Goal: Task Accomplishment & Management: Manage account settings

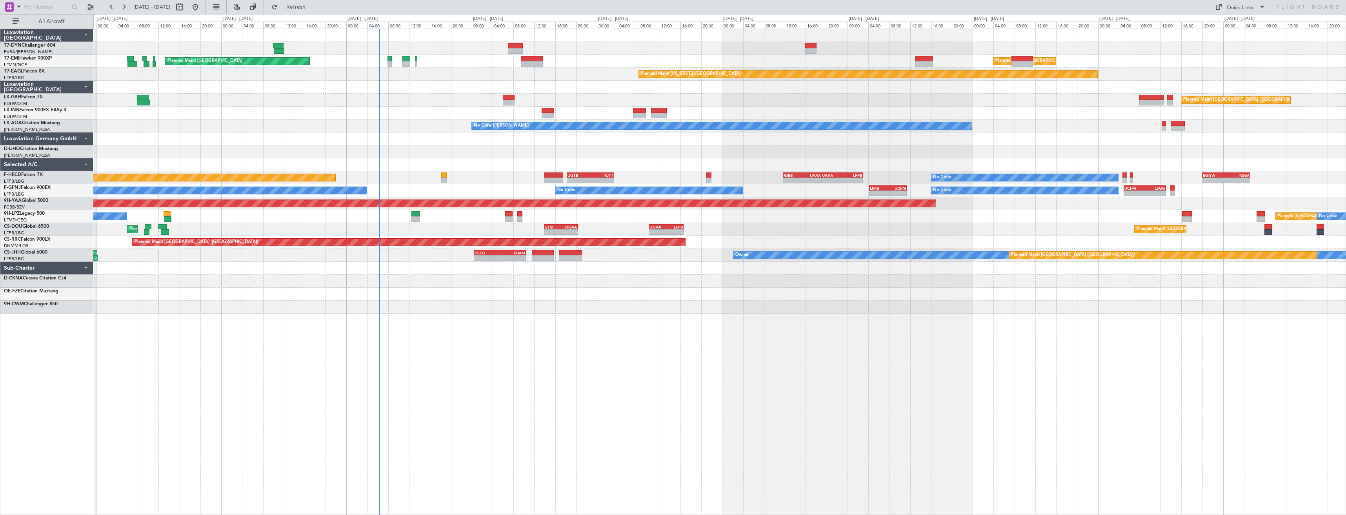
click at [696, 282] on div "Planned Maint [GEOGRAPHIC_DATA] Planned Maint [GEOGRAPHIC_DATA] Planned Maint […" at bounding box center [719, 272] width 1252 height 487
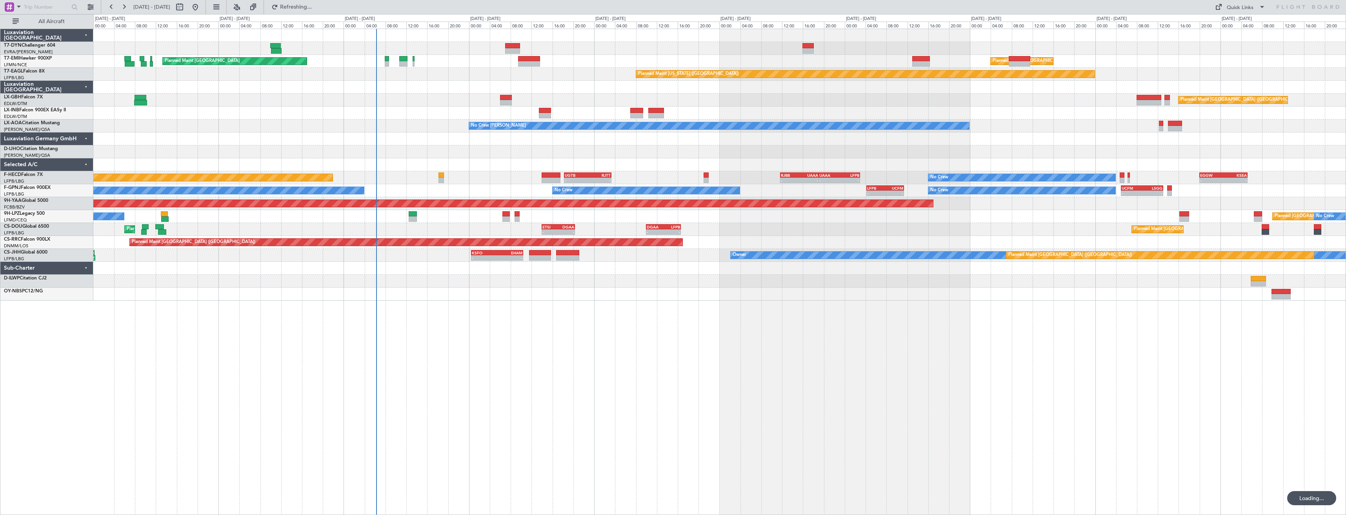
click at [506, 47] on div at bounding box center [512, 45] width 15 height 5
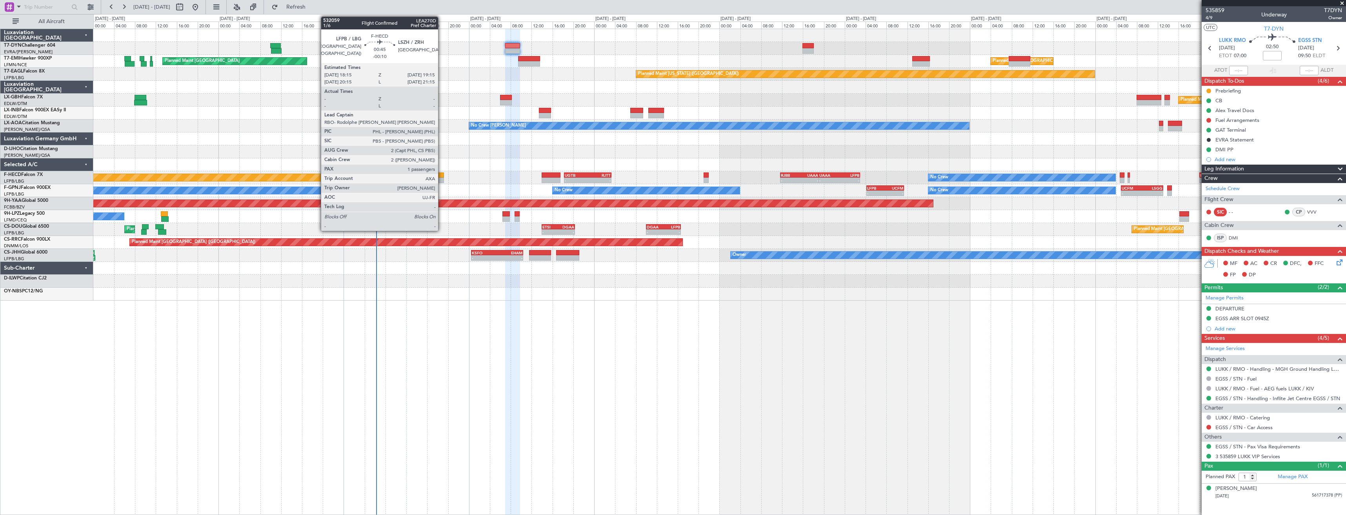
click at [441, 182] on div at bounding box center [440, 180] width 5 height 5
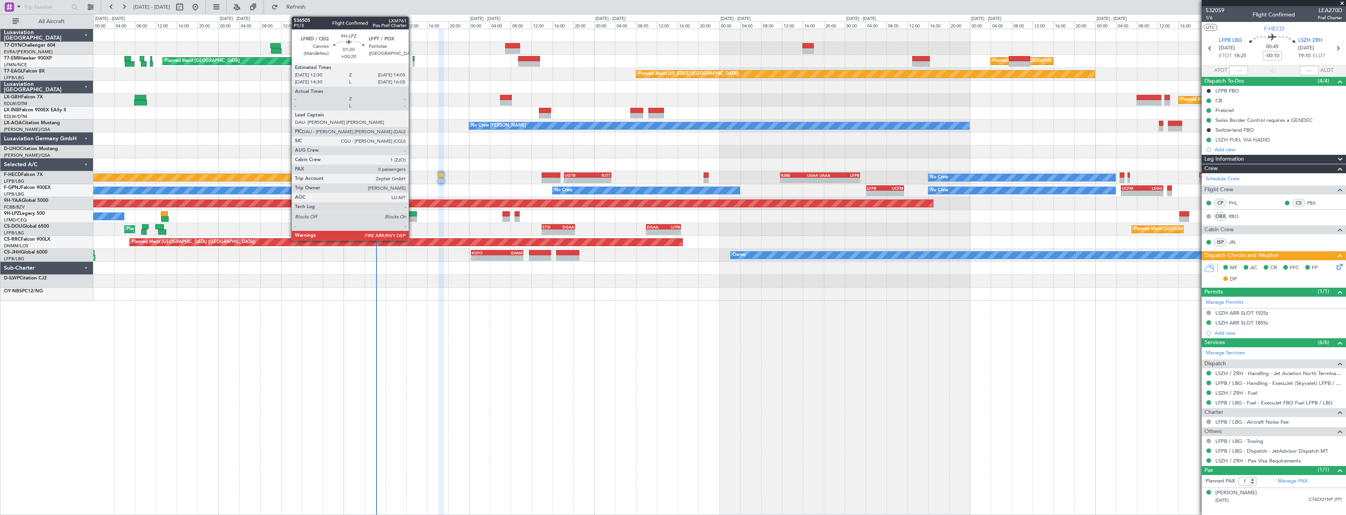
click at [412, 218] on div at bounding box center [413, 218] width 9 height 5
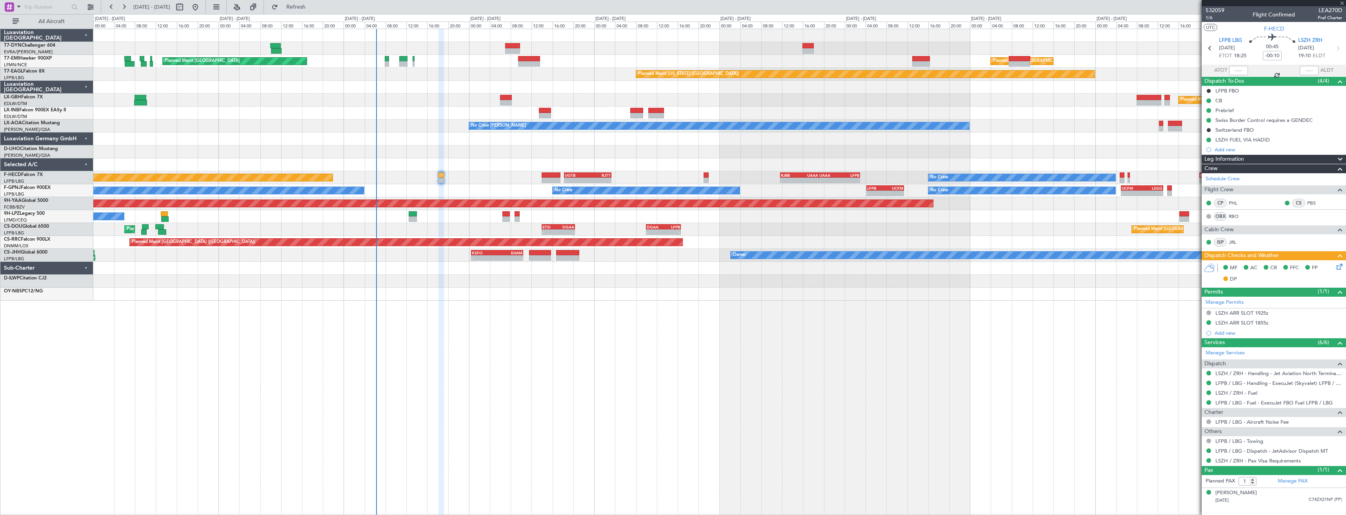
type input "+00:20"
type input "0"
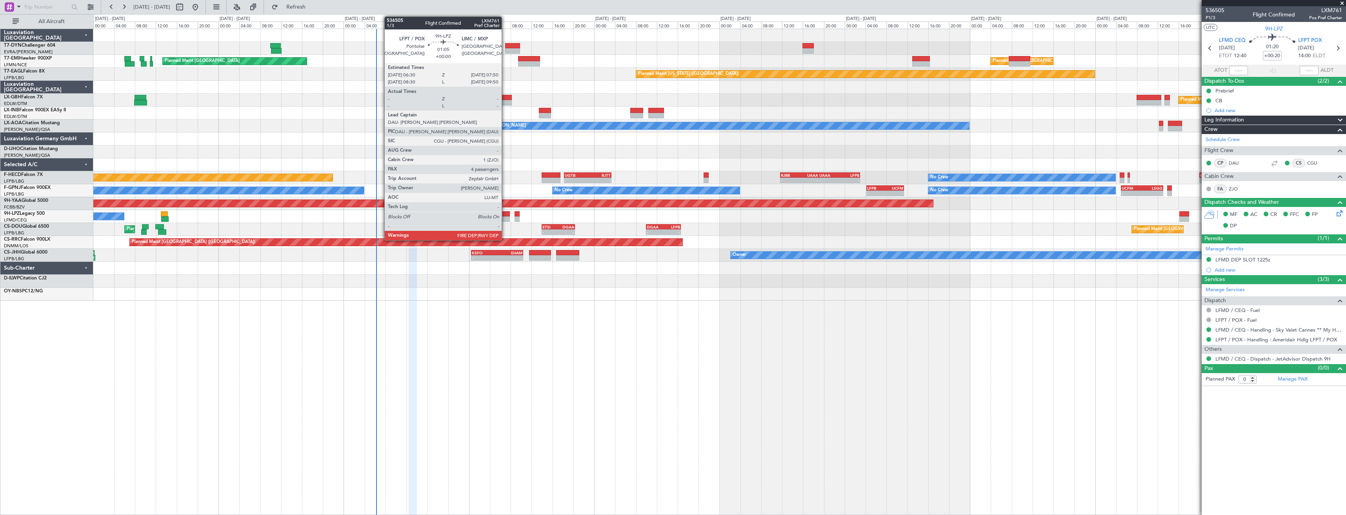
click at [505, 215] on div at bounding box center [505, 213] width 7 height 5
type input "4"
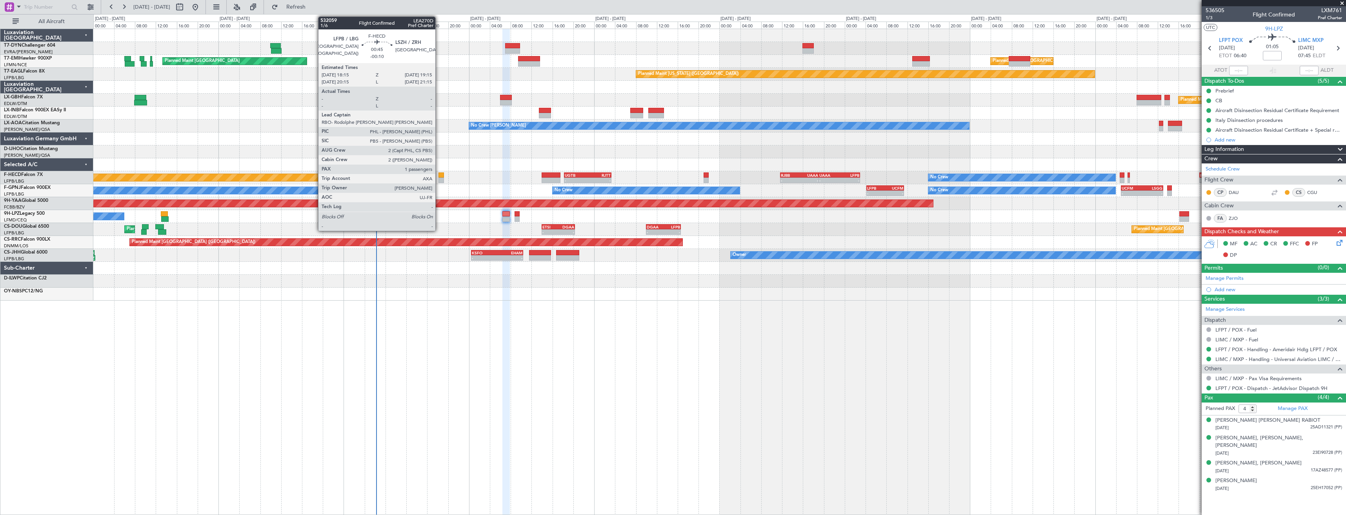
click at [439, 175] on div at bounding box center [440, 175] width 5 height 5
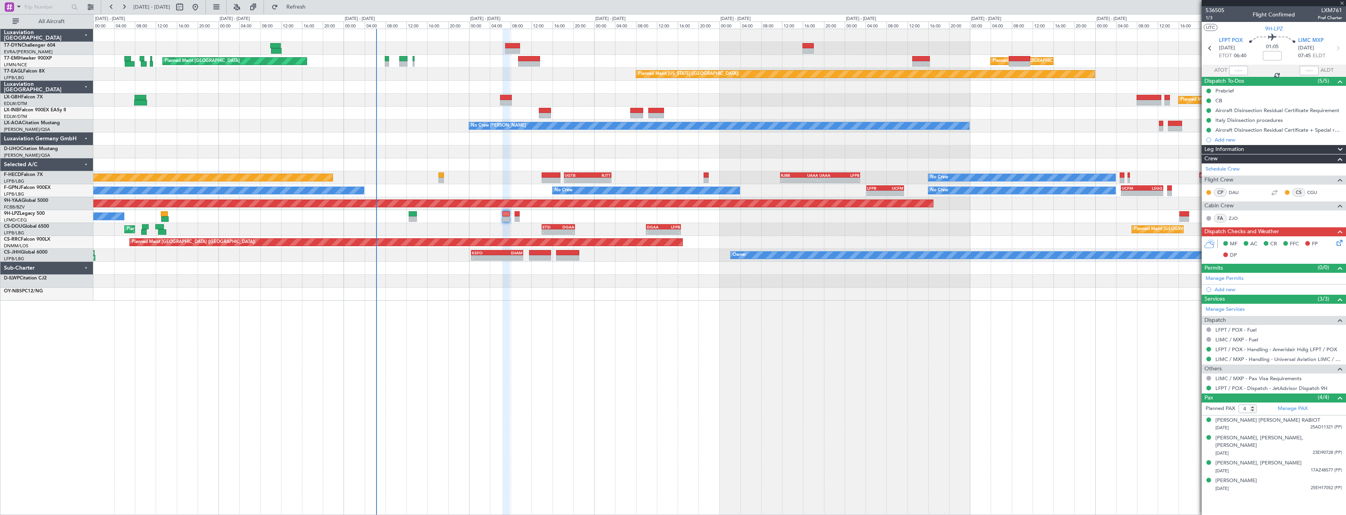
type input "-00:10"
type input "1"
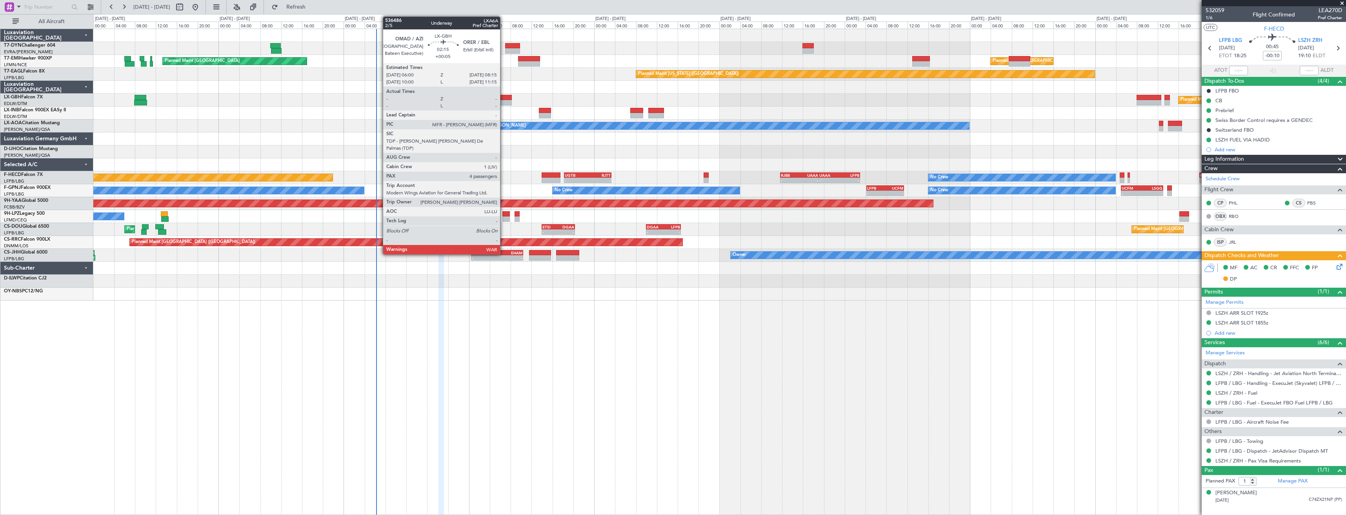
click at [503, 102] on div at bounding box center [506, 102] width 12 height 5
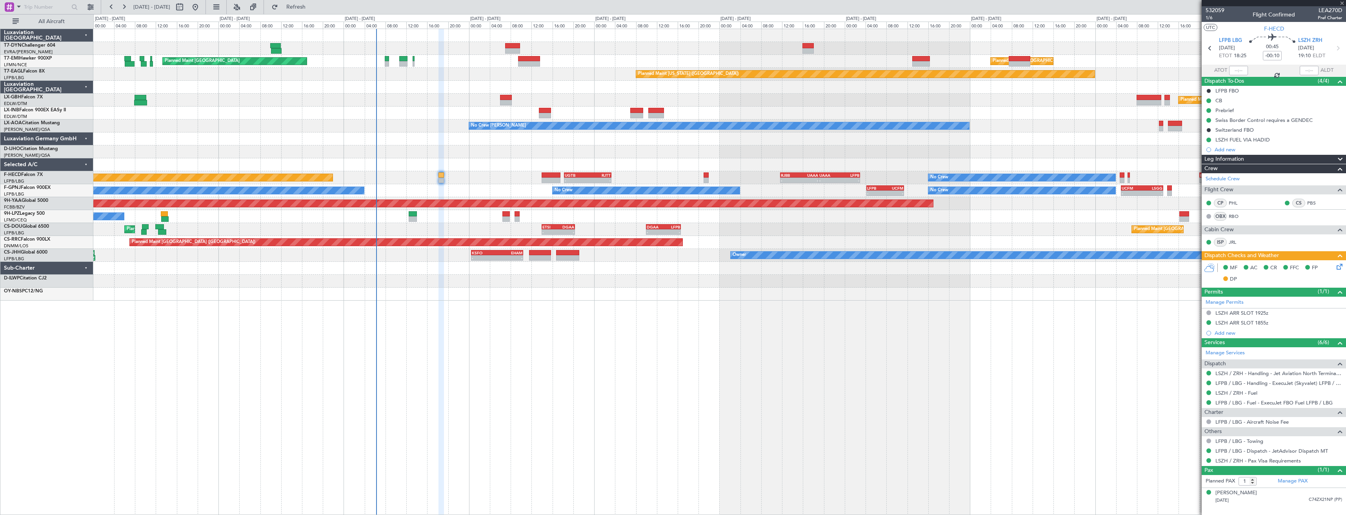
type input "+00:05"
type input "4"
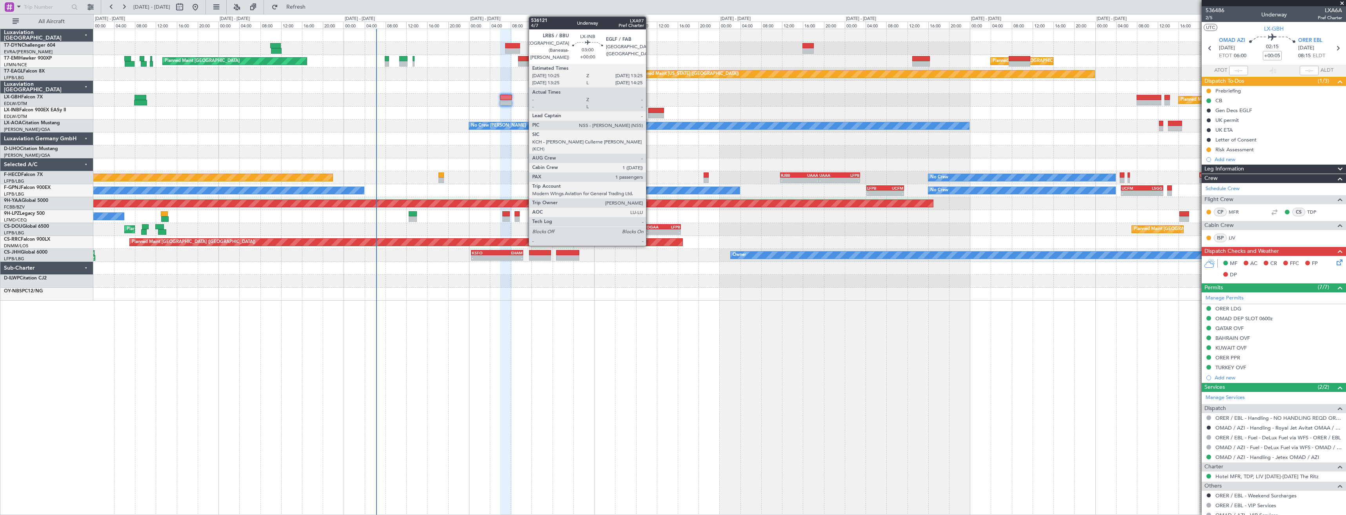
click at [649, 113] on div at bounding box center [656, 110] width 16 height 5
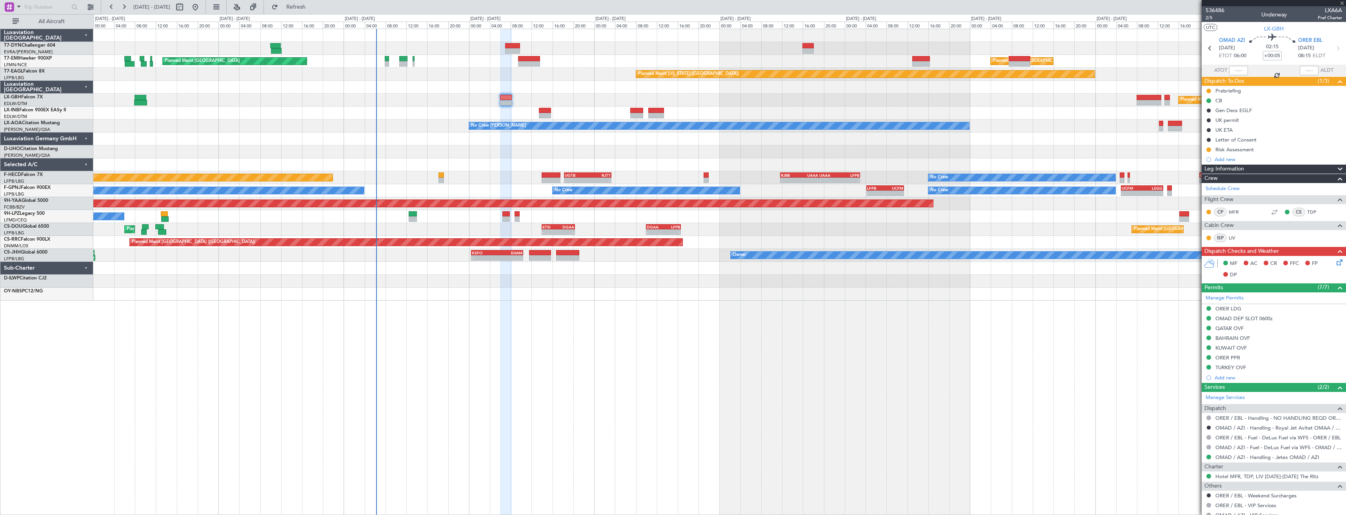
type input "1"
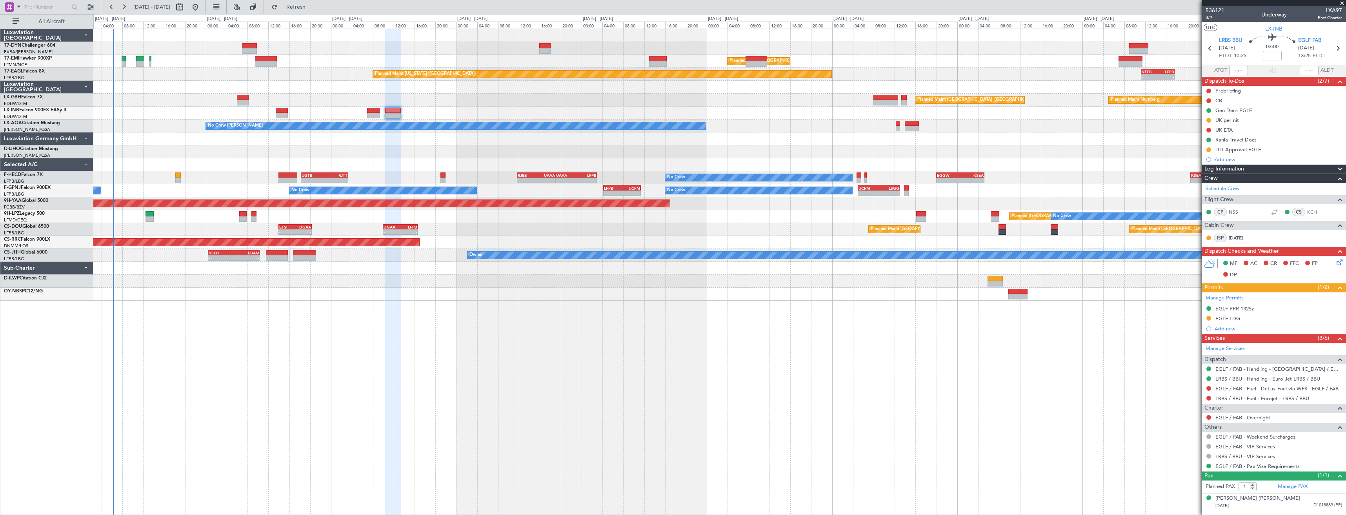
click at [532, 79] on div "Planned Maint Zurich Planned Maint Zurich Planned Maint New York (Teterboro) - …" at bounding box center [719, 165] width 1252 height 272
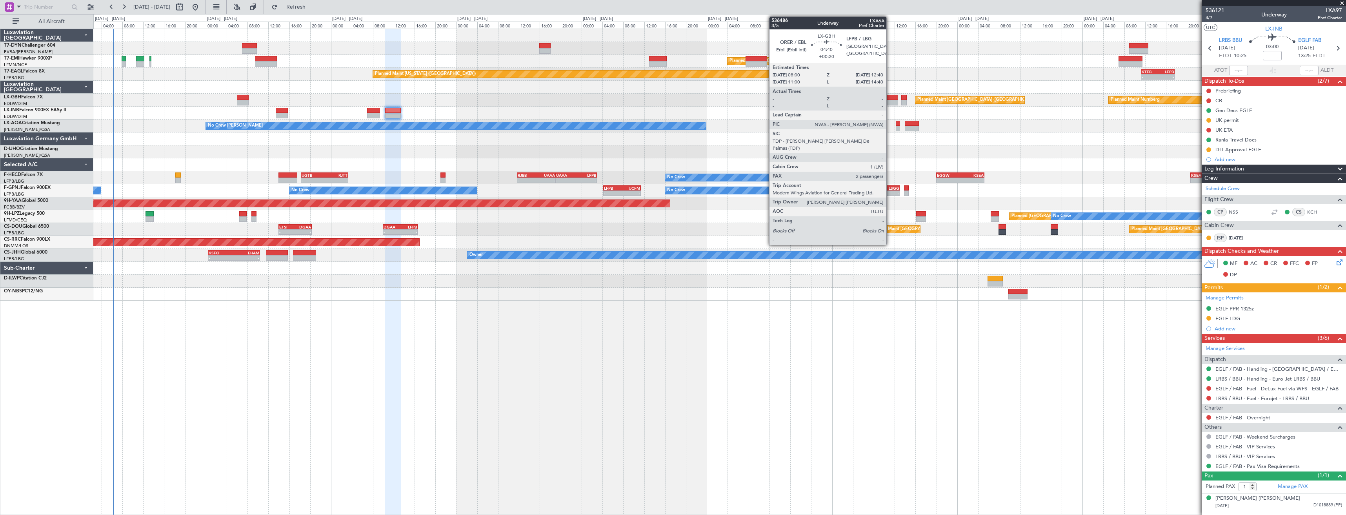
click at [890, 100] on div at bounding box center [885, 102] width 25 height 5
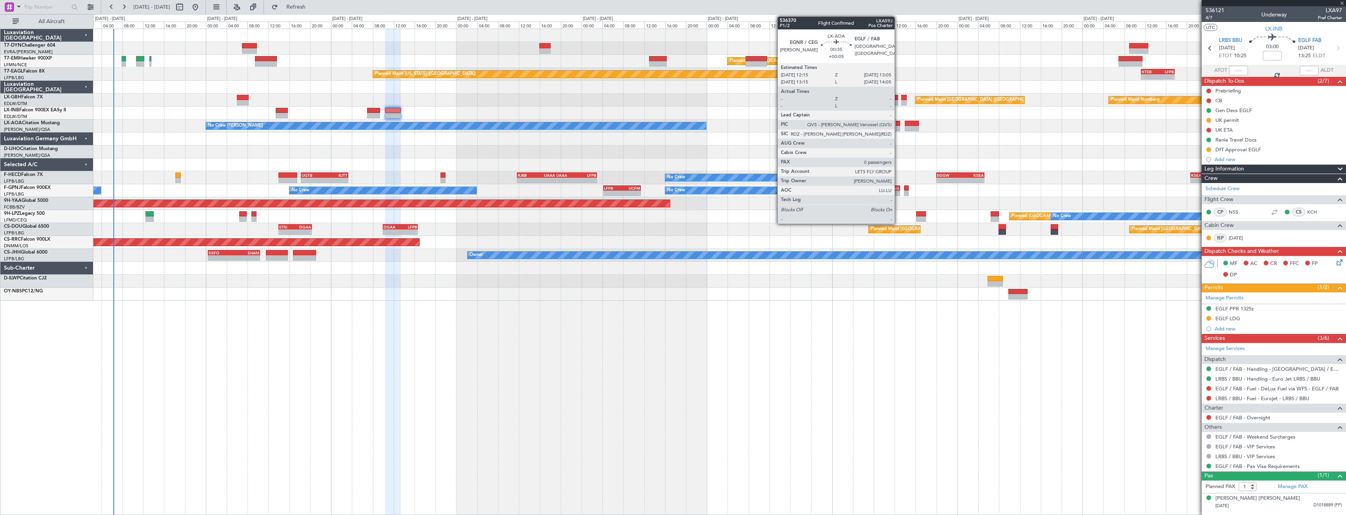
type input "+00:20"
type input "2"
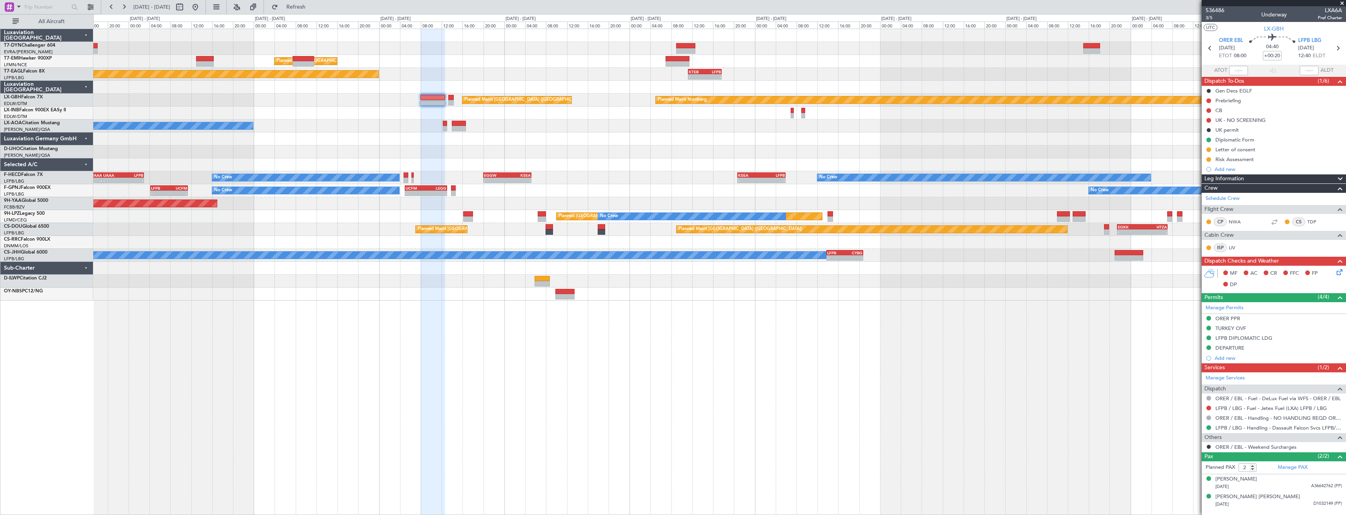
click at [35, 80] on div "Planned Maint Zurich Planned Maint New York (Teterboro) - - KTEB 11:15 Z LFPB 1…" at bounding box center [673, 264] width 1346 height 501
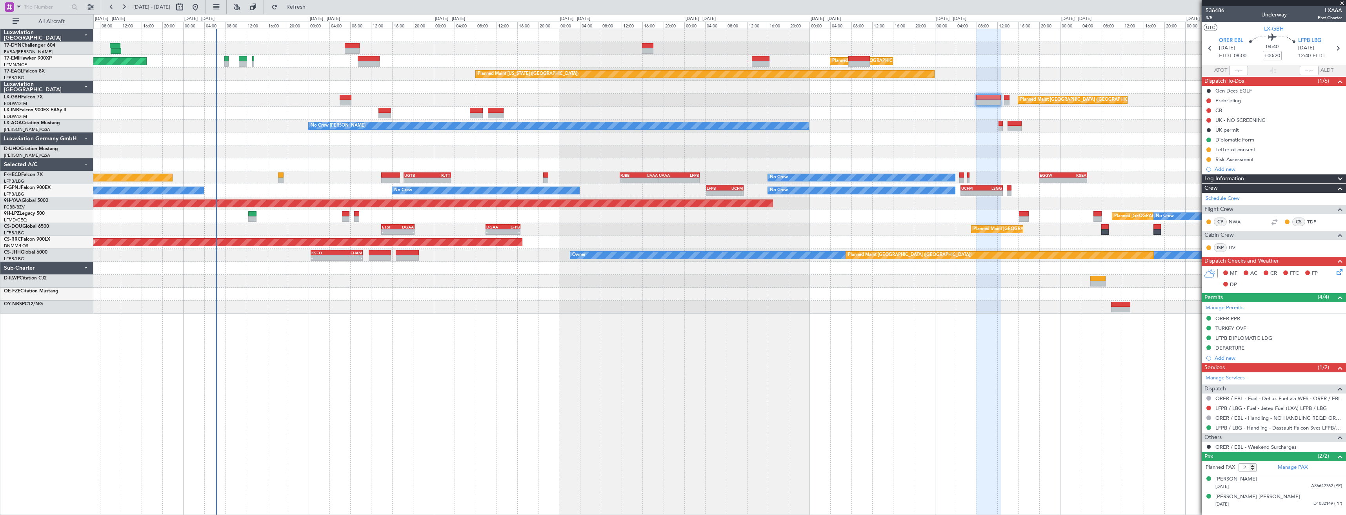
click at [849, 112] on div "Planned Maint Zurich Planned Maint Zurich - - KTEB 11:15 Z LFPB 17:40 Z Planned…" at bounding box center [719, 171] width 1252 height 285
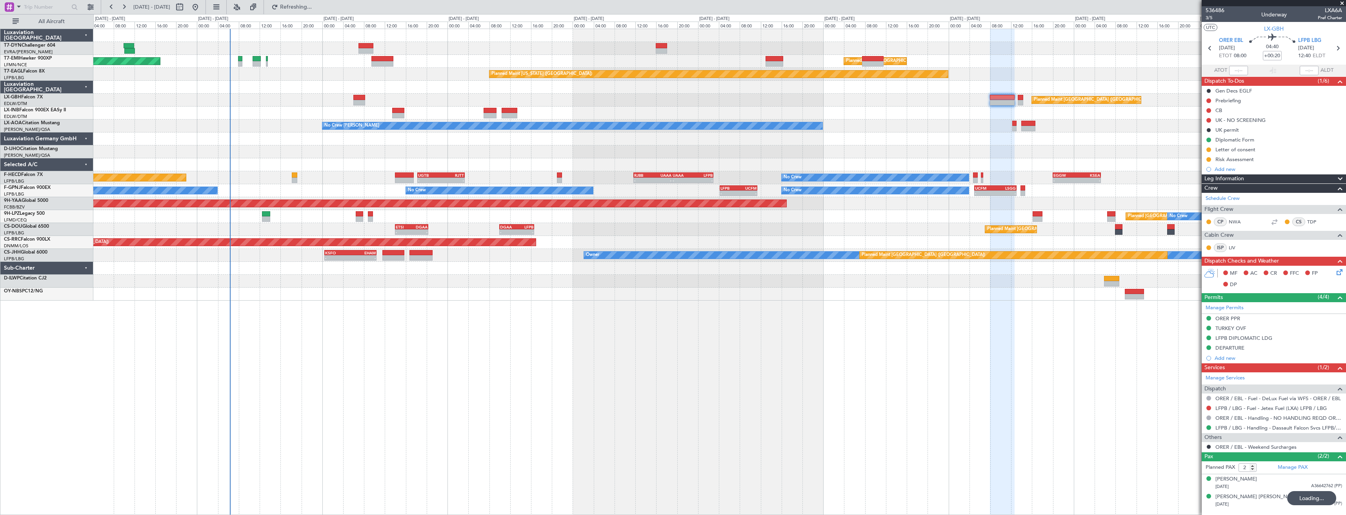
click at [837, 135] on div "Planned Maint Zurich Planned Maint Zurich - - KTEB 11:15 Z LFPB 17:40 Z Planned…" at bounding box center [719, 165] width 1252 height 272
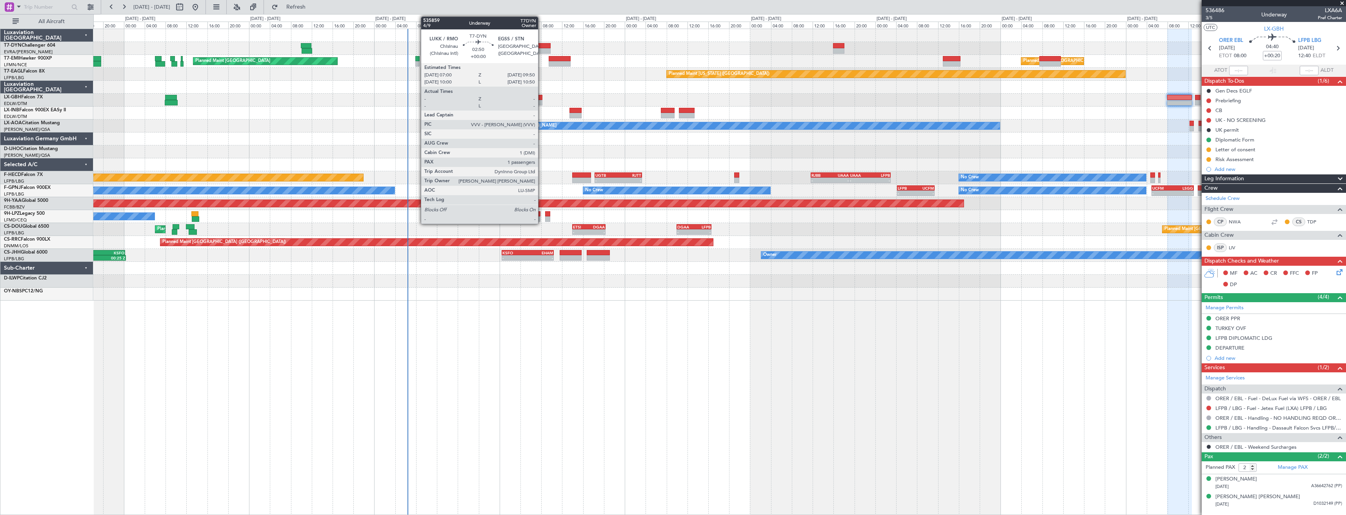
click at [541, 52] on div at bounding box center [543, 50] width 15 height 5
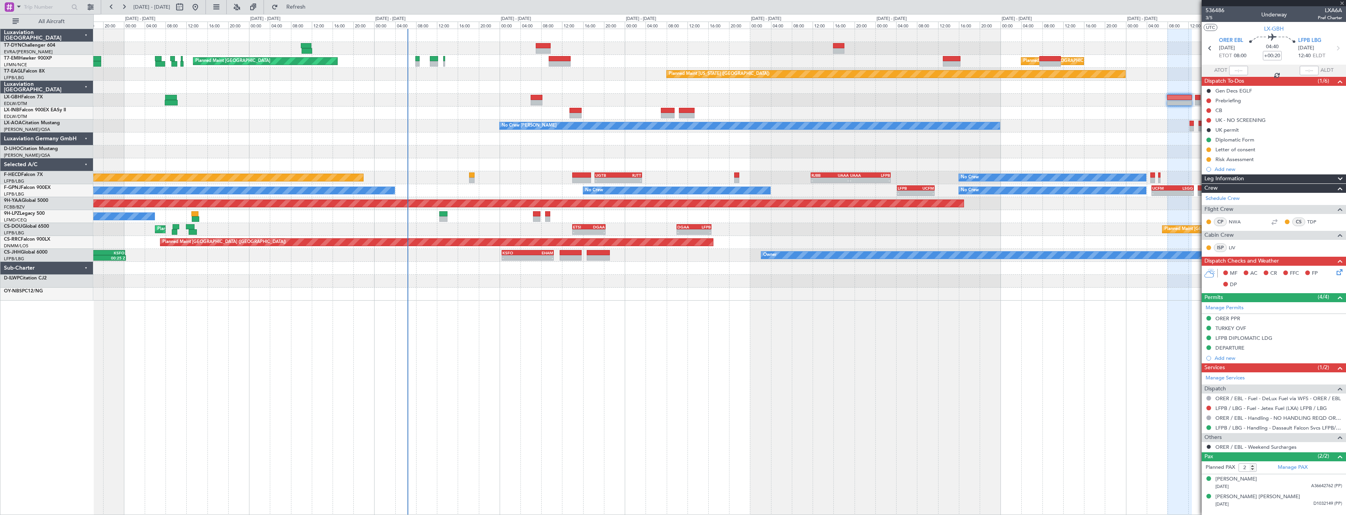
type input "1"
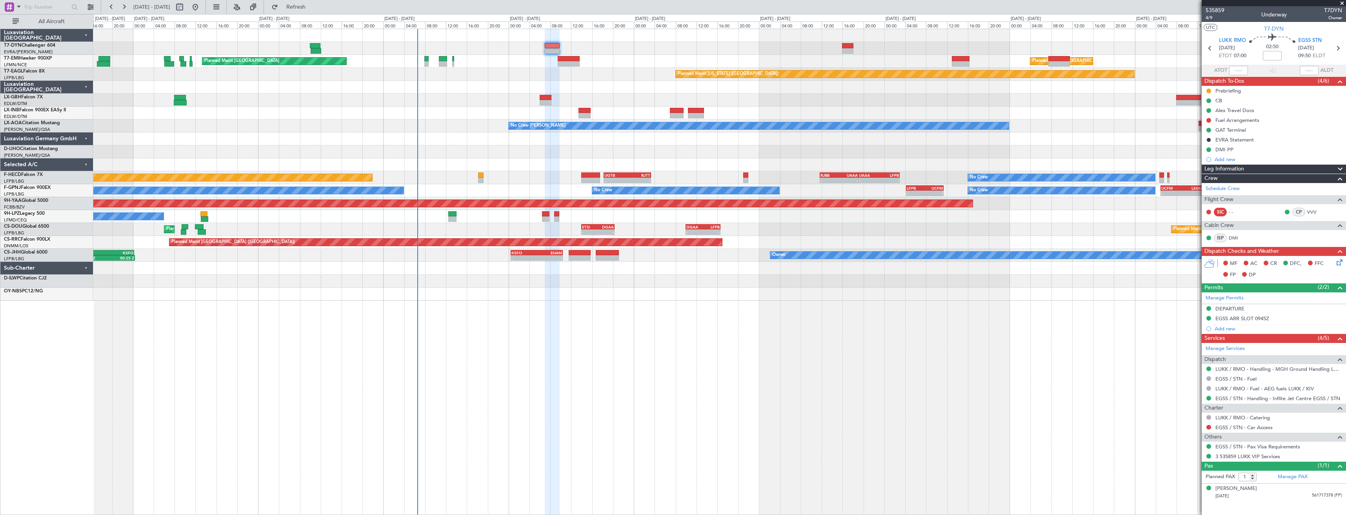
click at [476, 135] on div at bounding box center [719, 139] width 1252 height 13
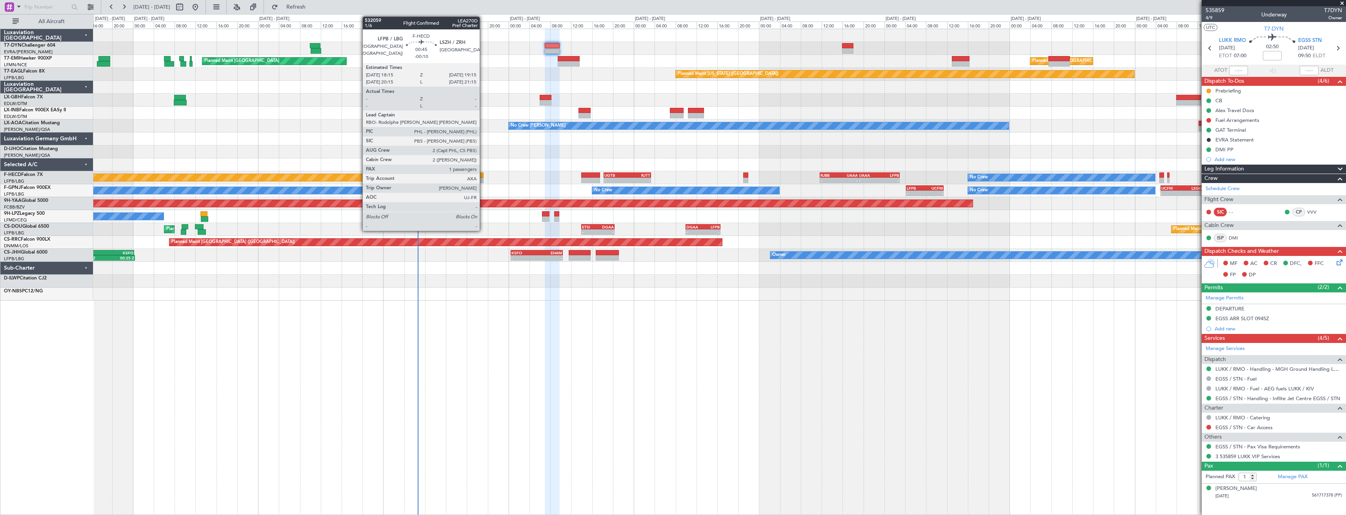
click at [483, 176] on div at bounding box center [480, 175] width 5 height 5
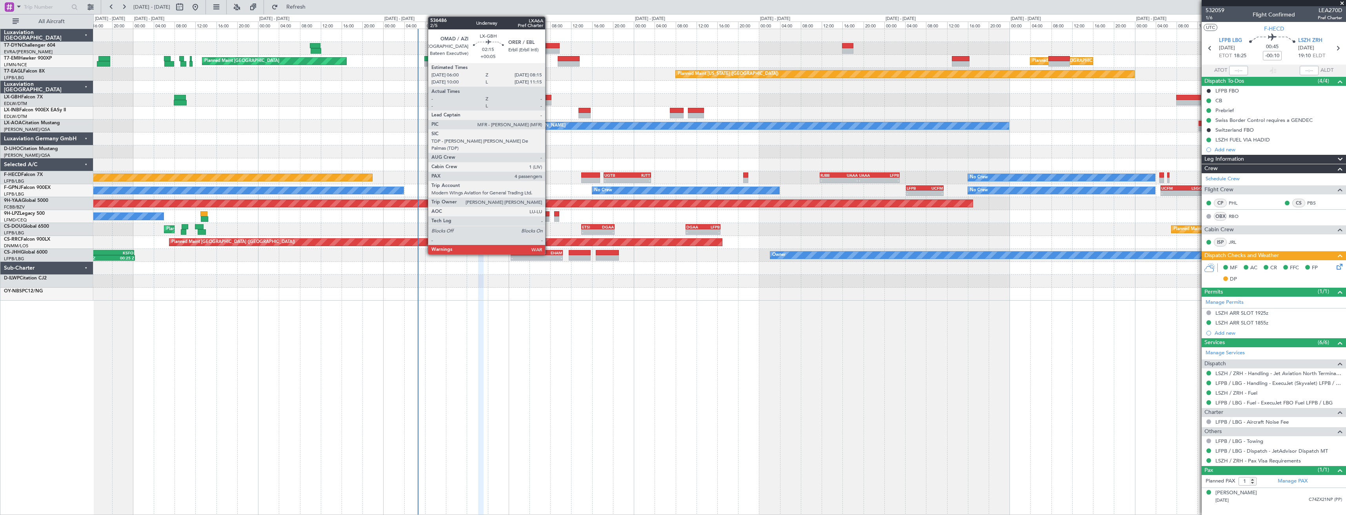
click at [548, 103] on div at bounding box center [545, 102] width 12 height 5
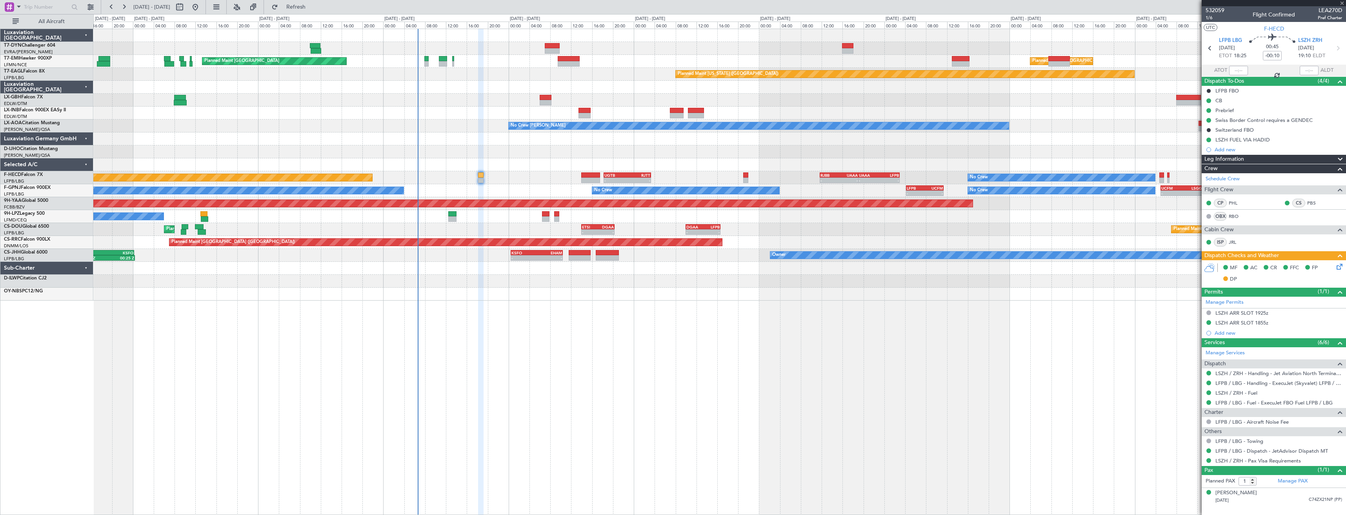
type input "+00:05"
type input "4"
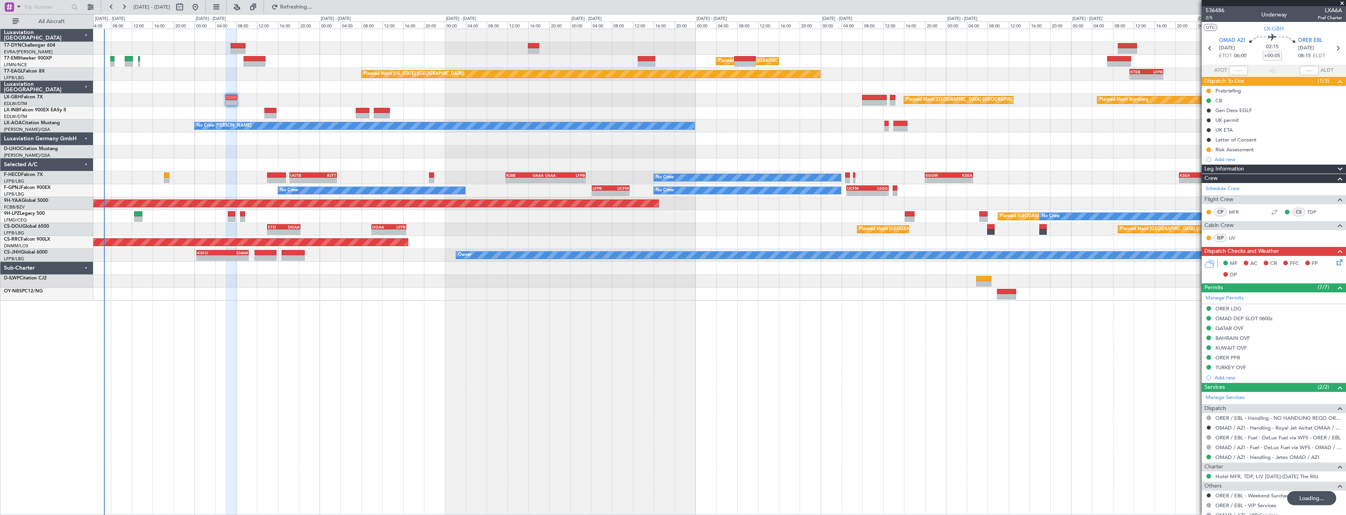
click at [421, 101] on div "Planned Maint Paris (Le Bourget) Planned Maint Nurnberg" at bounding box center [719, 100] width 1252 height 13
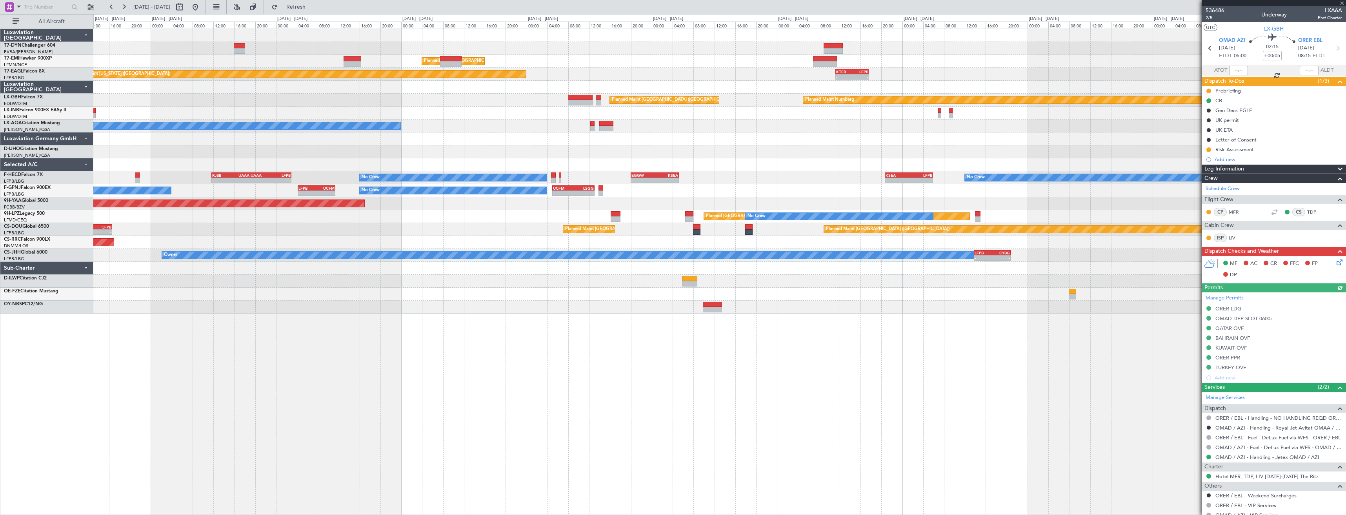
click at [534, 104] on div "Planned Maint Zurich Planned Maint New York (Teterboro) - - KTEB 11:15 Z LFPB 1…" at bounding box center [719, 171] width 1252 height 285
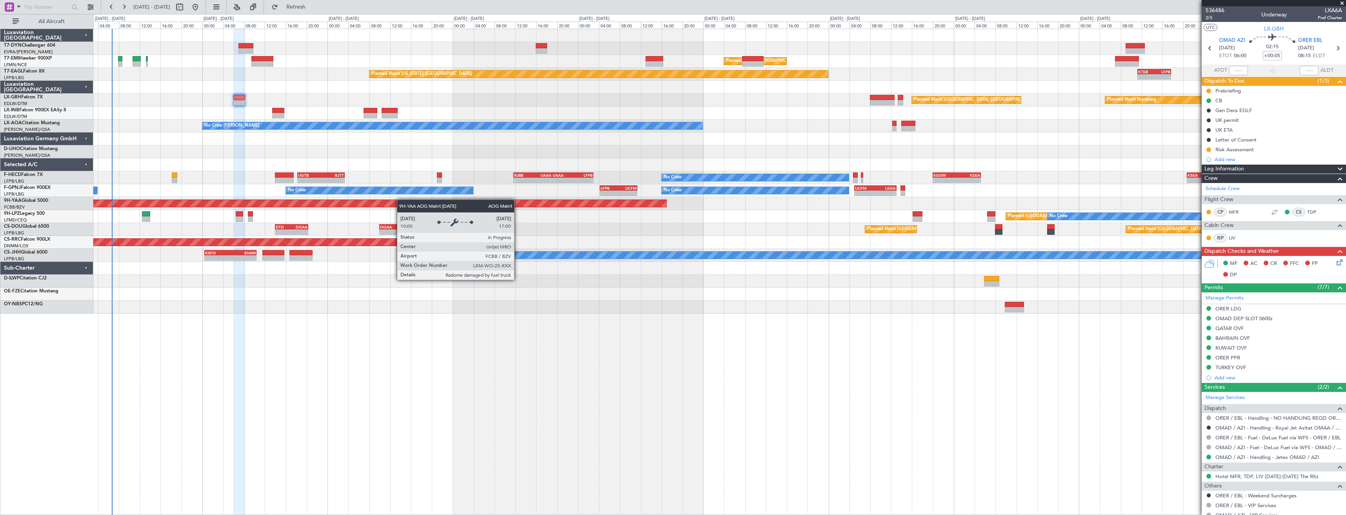
click at [457, 202] on div "Planned Maint Zurich Planned Maint Zurich Planned Maint New York (Teterboro) - …" at bounding box center [719, 171] width 1252 height 285
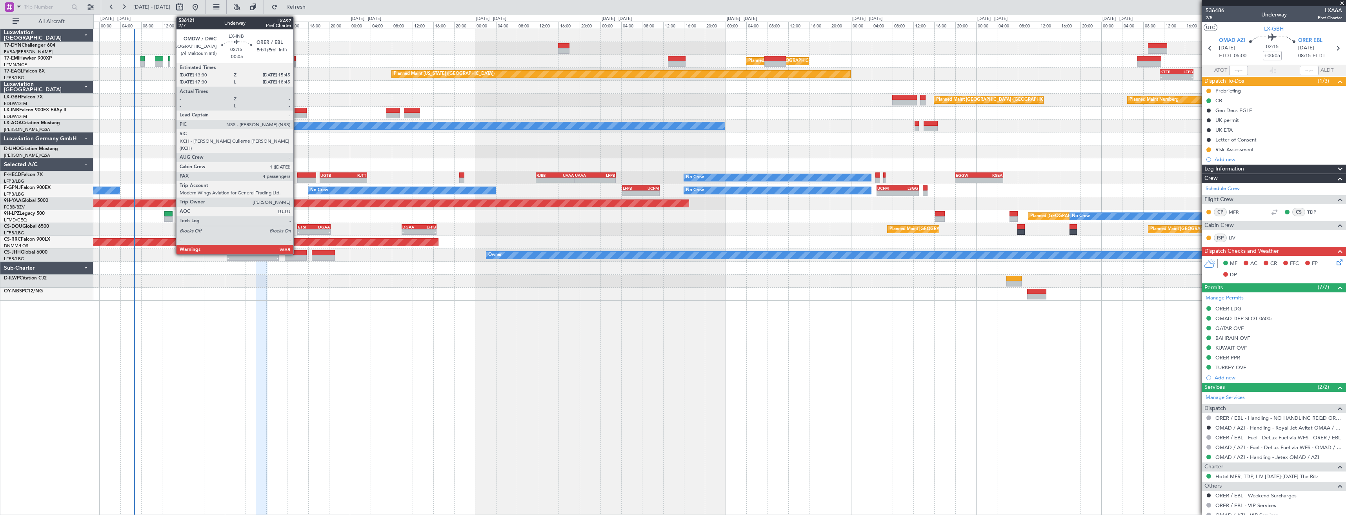
click at [297, 112] on div at bounding box center [300, 110] width 12 height 5
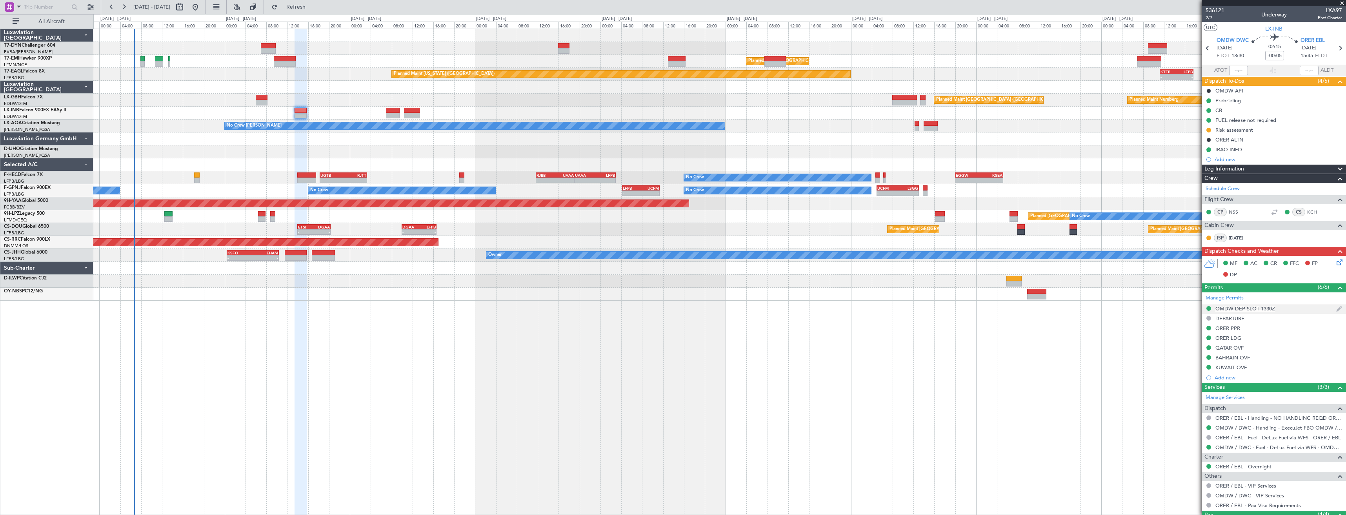
scroll to position [88, 0]
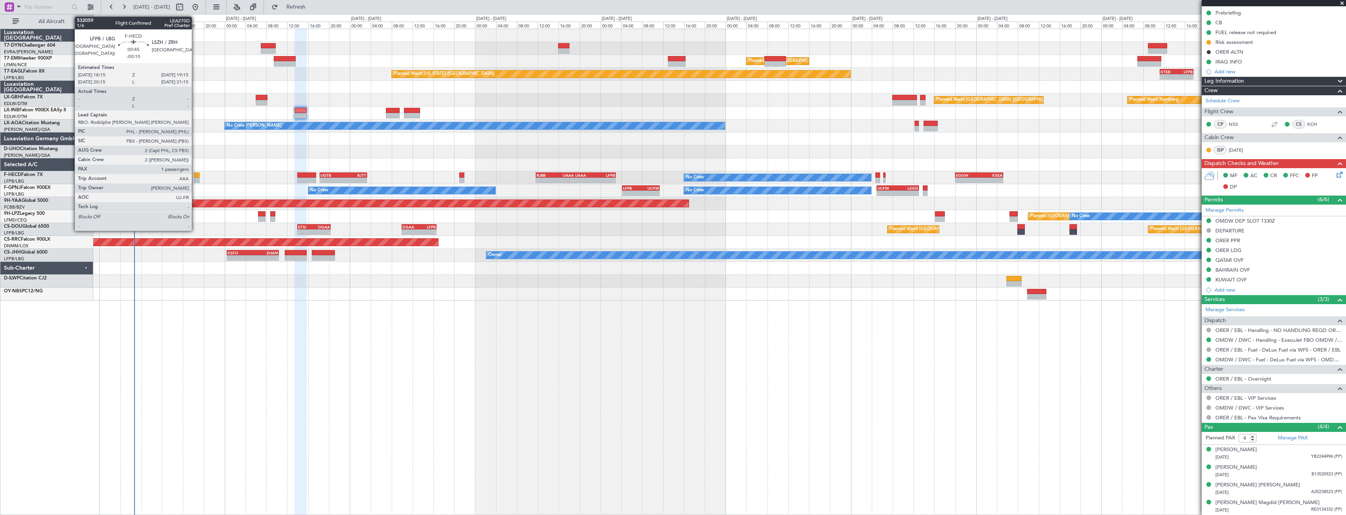
click at [195, 176] on div at bounding box center [196, 175] width 5 height 5
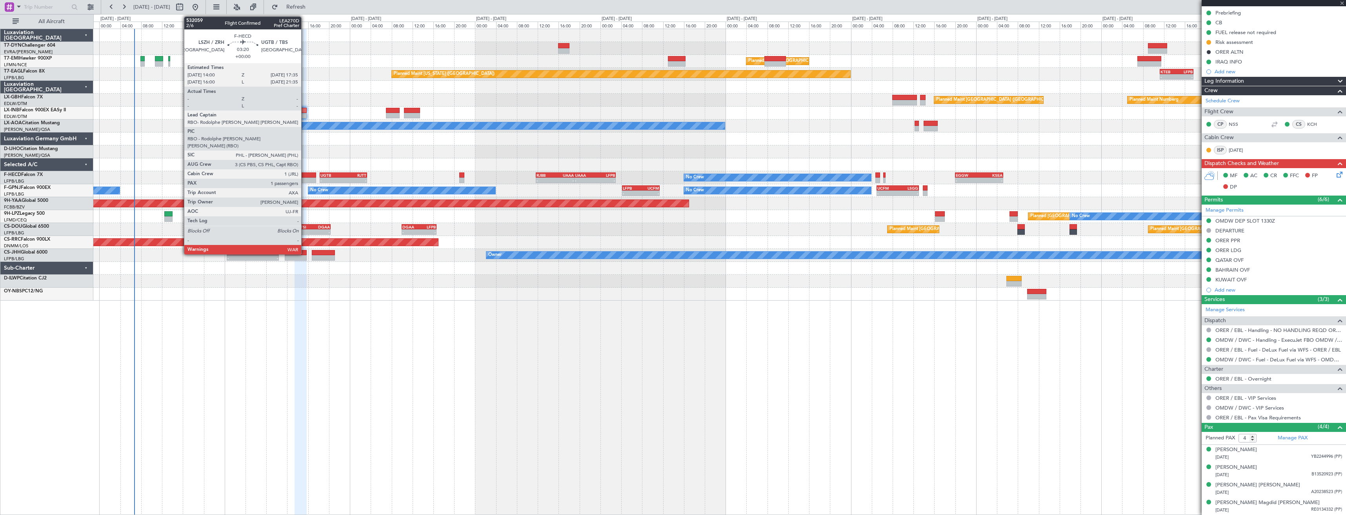
type input "-00:10"
type input "1"
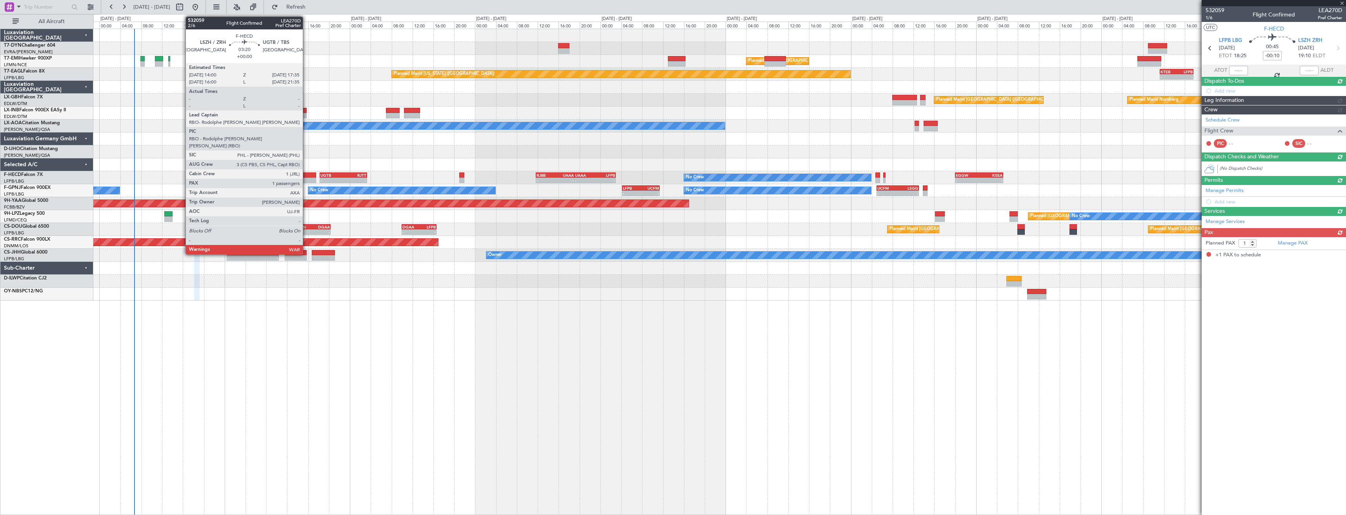
scroll to position [0, 0]
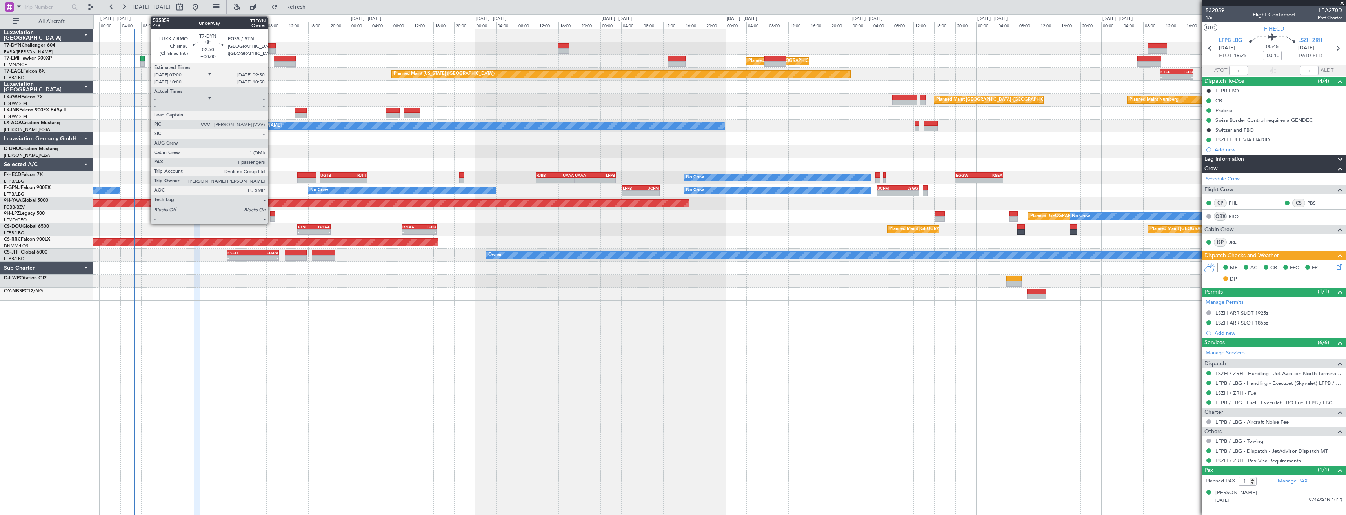
click at [271, 46] on div at bounding box center [268, 45] width 15 height 5
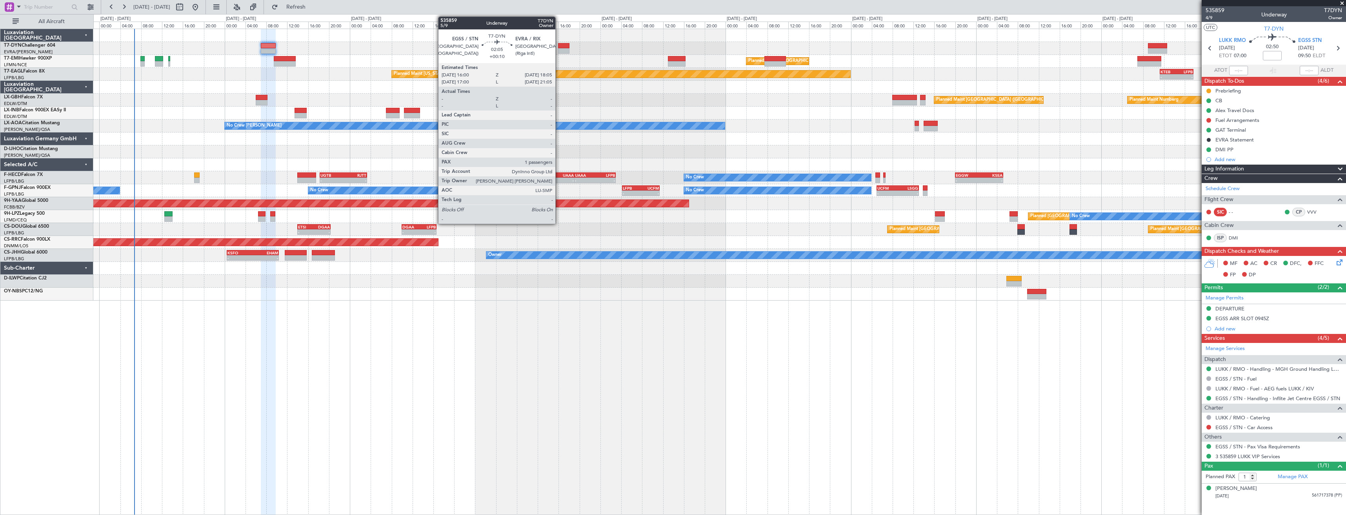
click at [559, 44] on div at bounding box center [563, 45] width 11 height 5
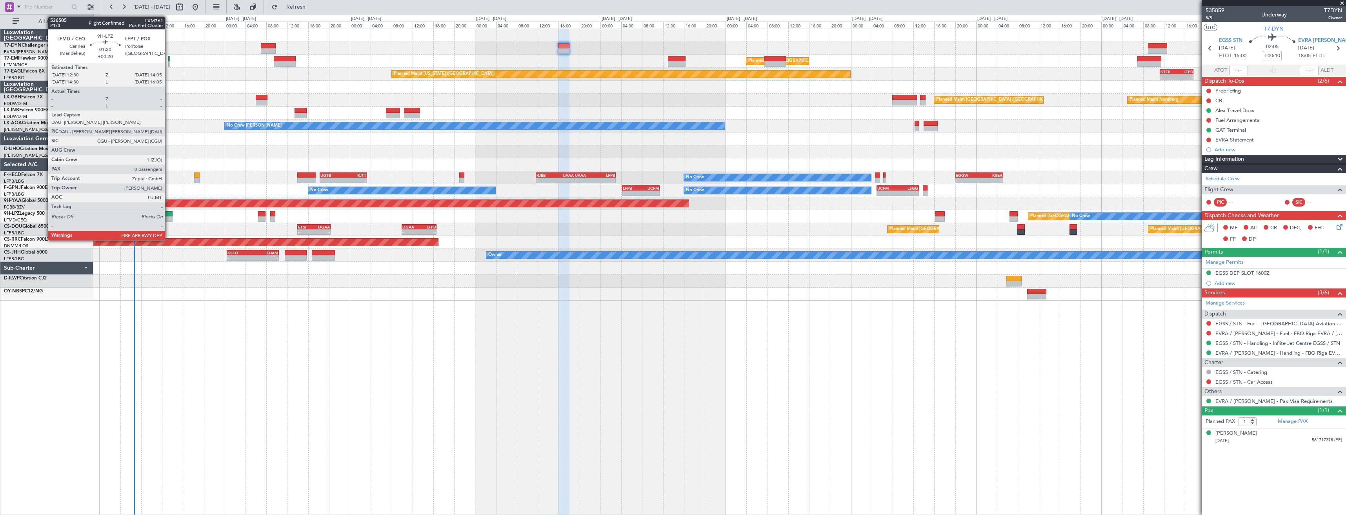
click at [169, 217] on div at bounding box center [168, 218] width 9 height 5
type input "+00:20"
type input "0"
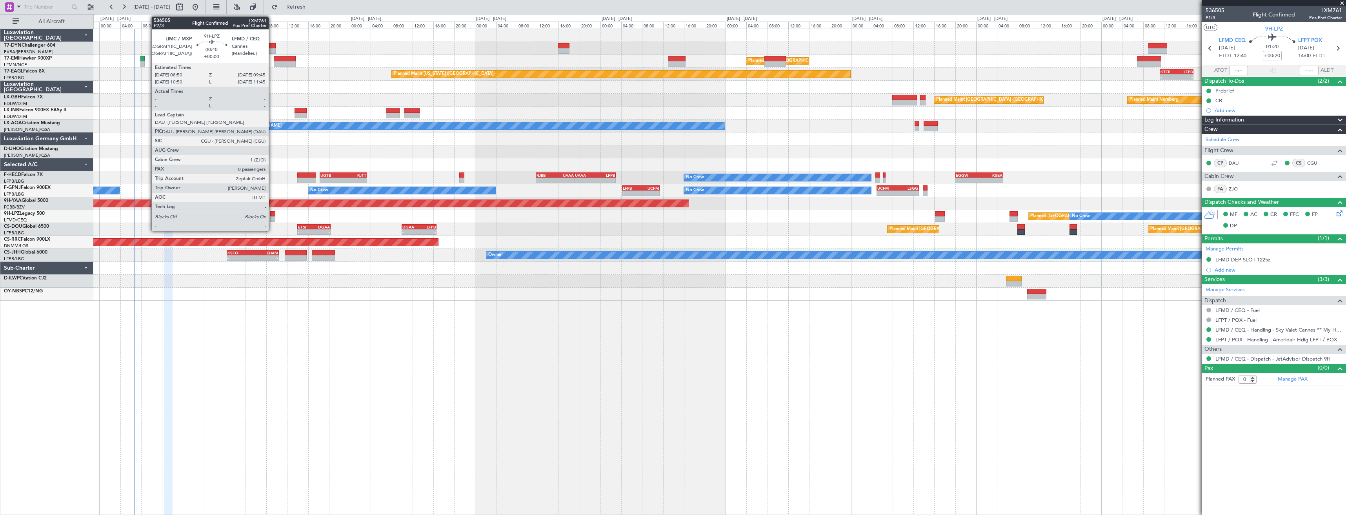
click at [272, 218] on div at bounding box center [272, 218] width 5 height 5
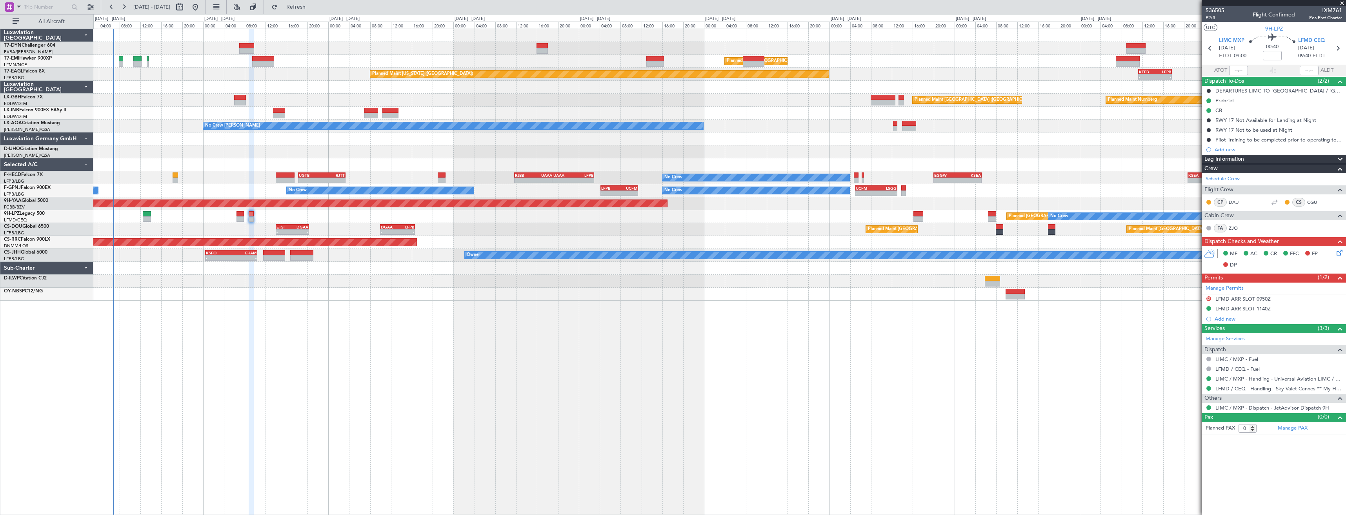
click at [298, 305] on div "Planned Maint Zurich Planned Maint Zurich Planned Maint New York (Teterboro) - …" at bounding box center [719, 272] width 1252 height 487
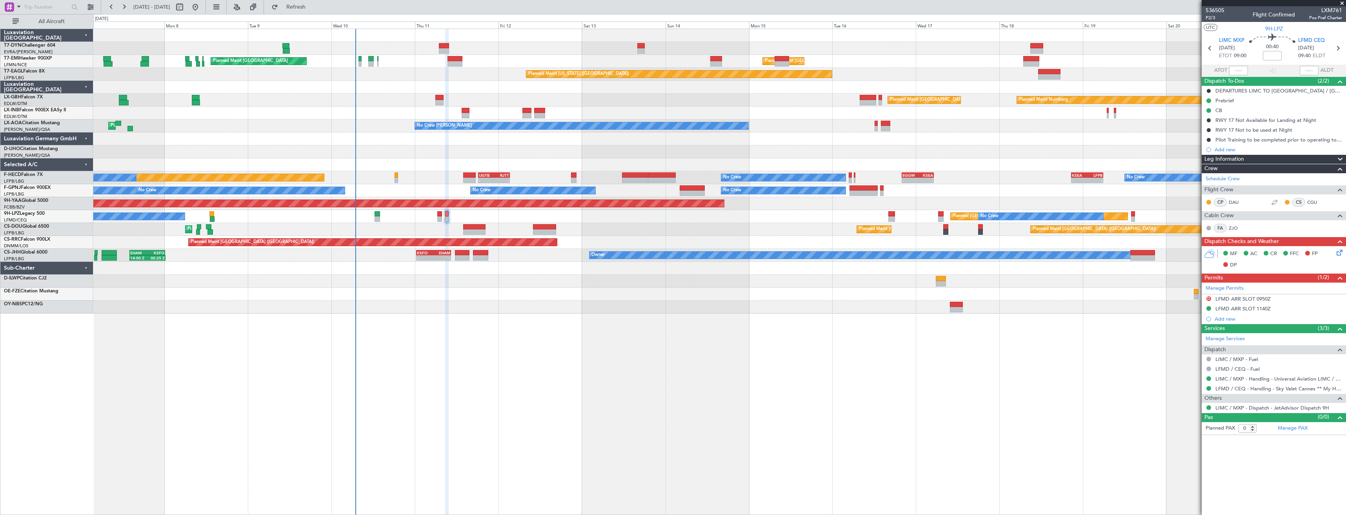
click at [617, 354] on div "AOG Maint Riga (Riga Intl) Planned Maint Zurich Planned Maint Zurich Planned Ma…" at bounding box center [719, 272] width 1252 height 487
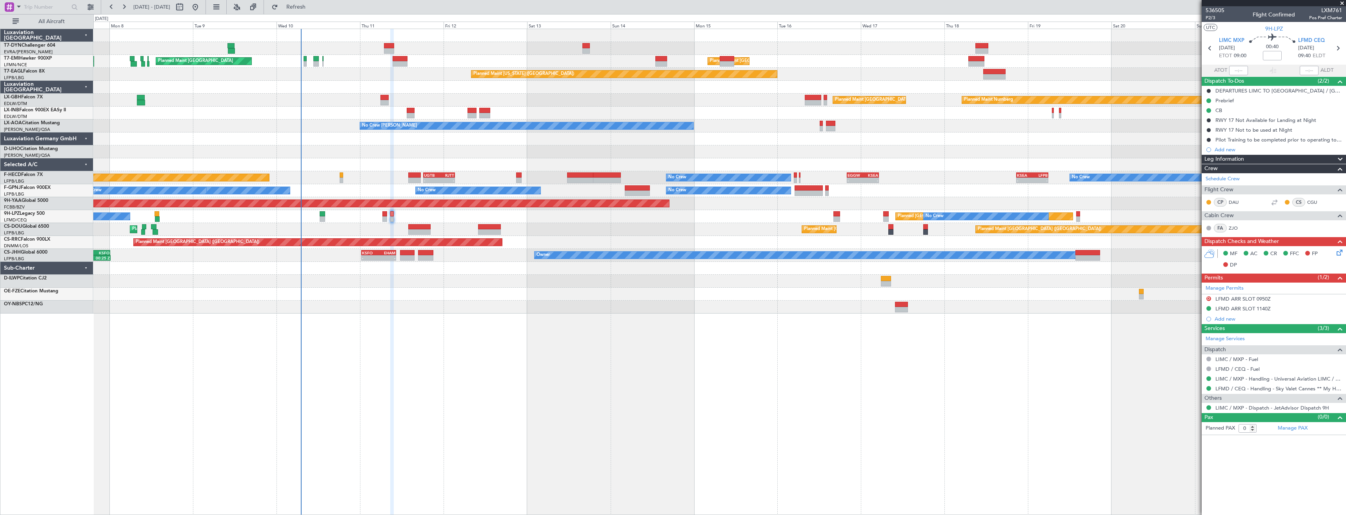
click at [426, 281] on div "Planned Maint Zurich Planned Maint Zurich Planned Maint Zurich Planned Maint Ne…" at bounding box center [719, 272] width 1252 height 487
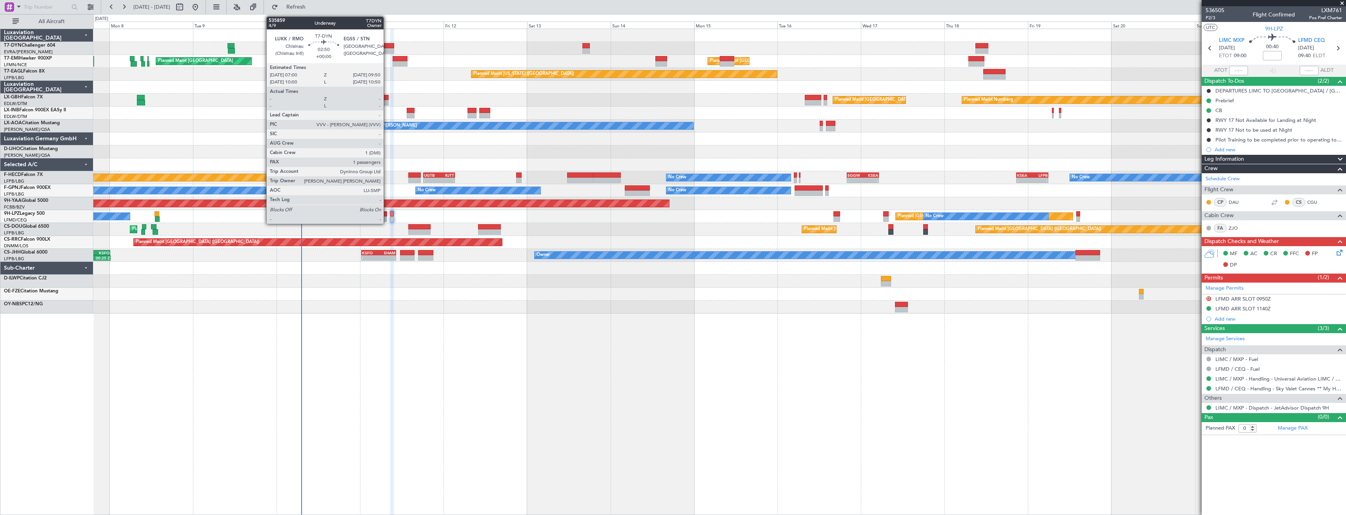
click at [387, 47] on div at bounding box center [389, 45] width 10 height 5
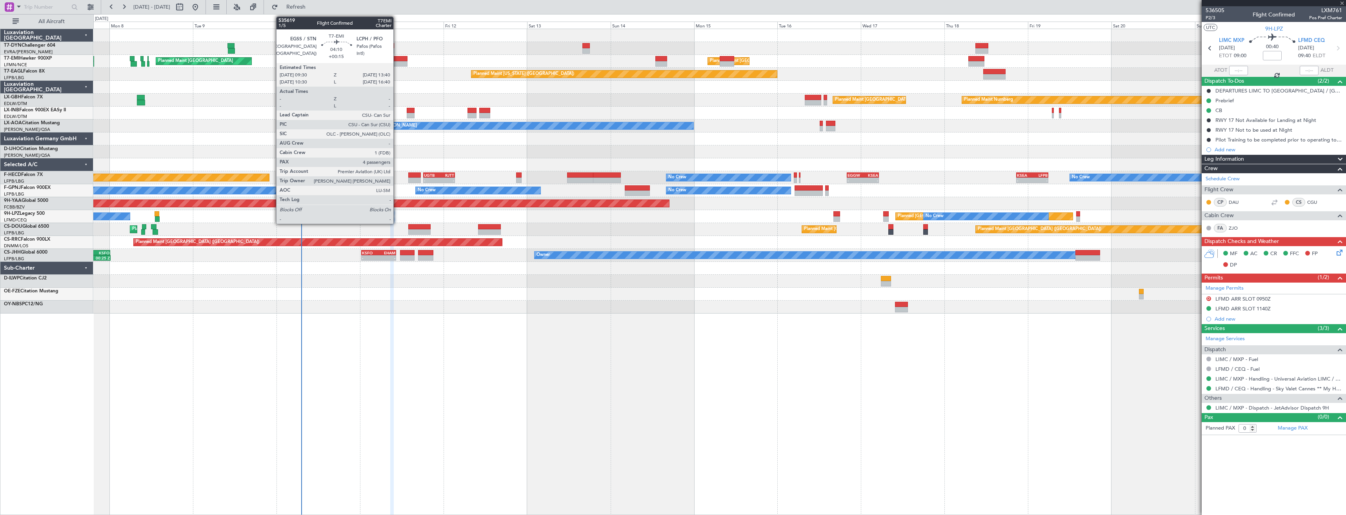
type input "1"
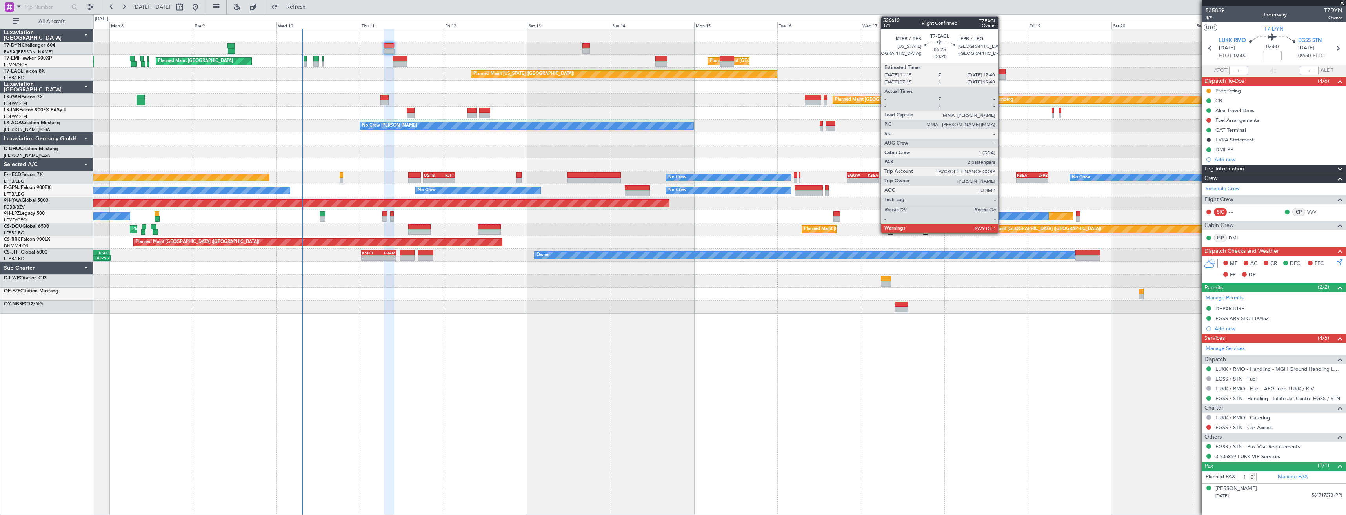
click at [1001, 71] on div at bounding box center [994, 71] width 22 height 5
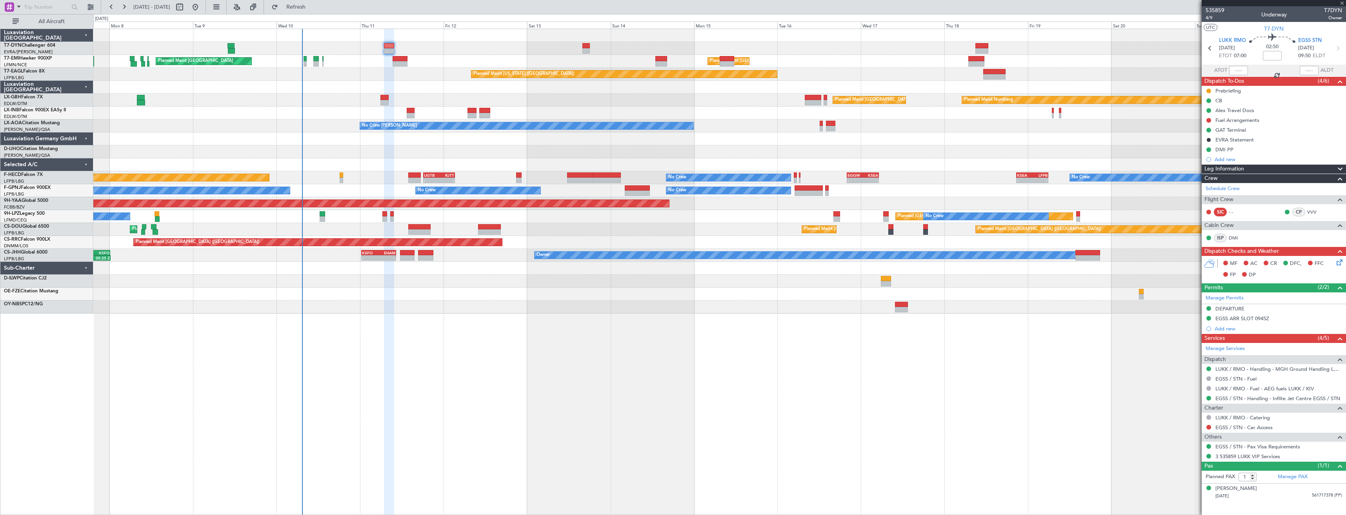
type input "-00:20"
type input "2"
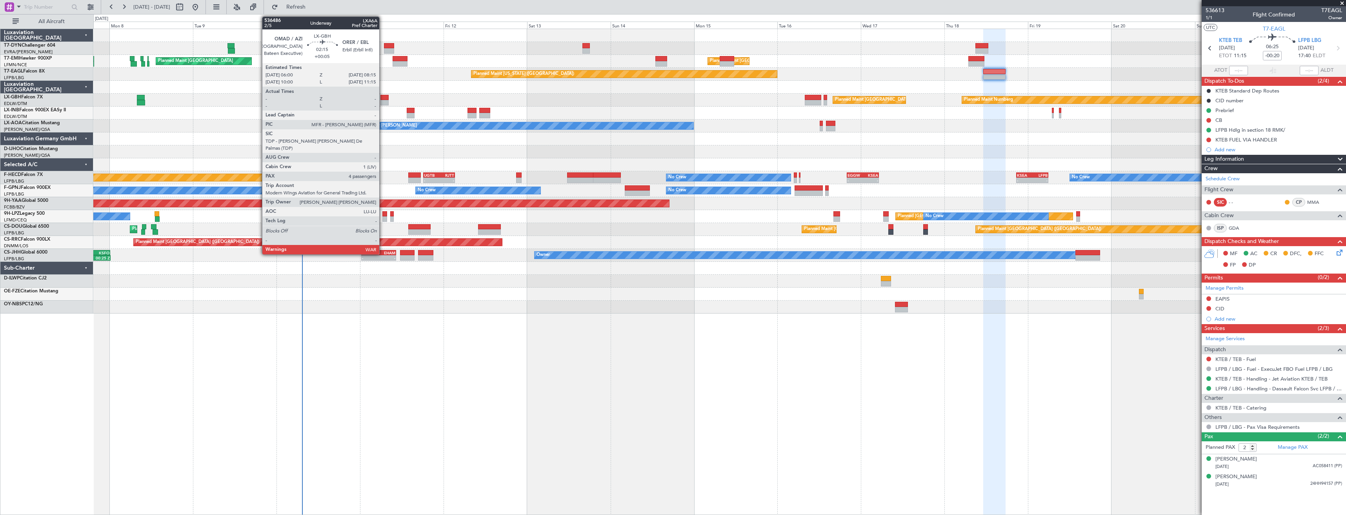
click at [383, 98] on div at bounding box center [384, 97] width 8 height 5
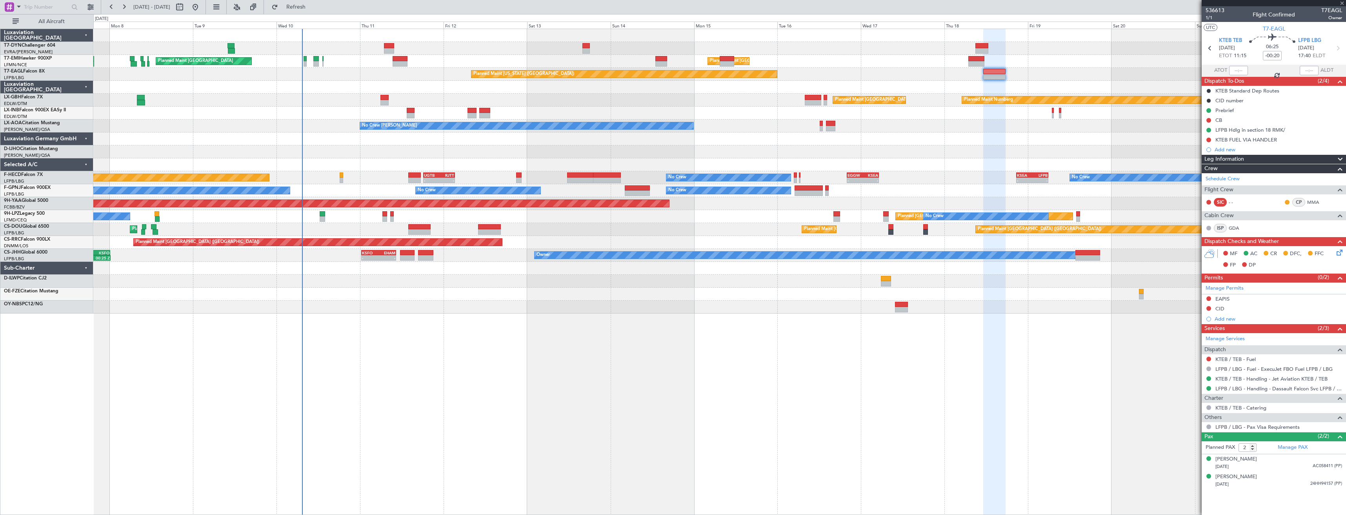
type input "+00:05"
type input "4"
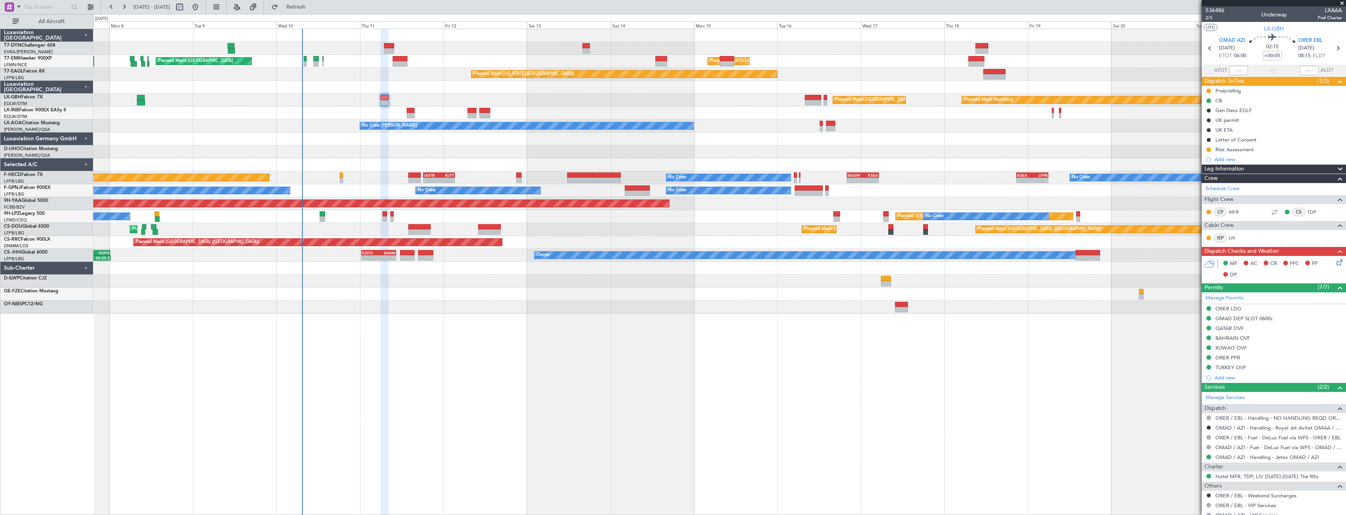
click at [652, 113] on div "Planned Maint Zurich Planned Maint Zurich Planned Maint Zurich Planned Maint Ne…" at bounding box center [719, 171] width 1252 height 285
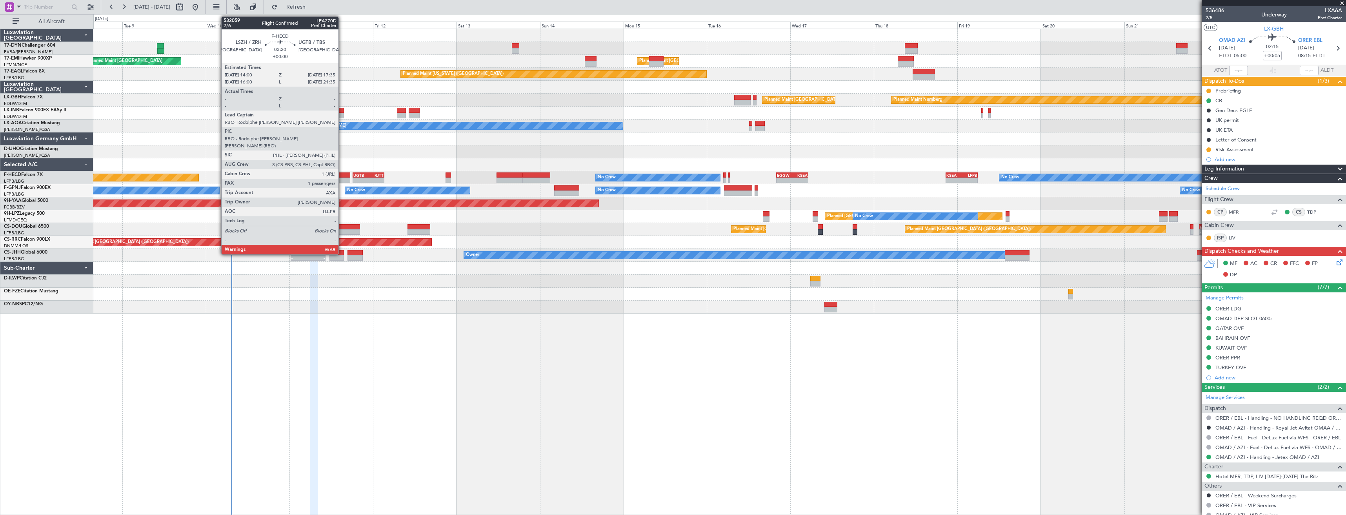
click at [342, 176] on div at bounding box center [344, 175] width 13 height 5
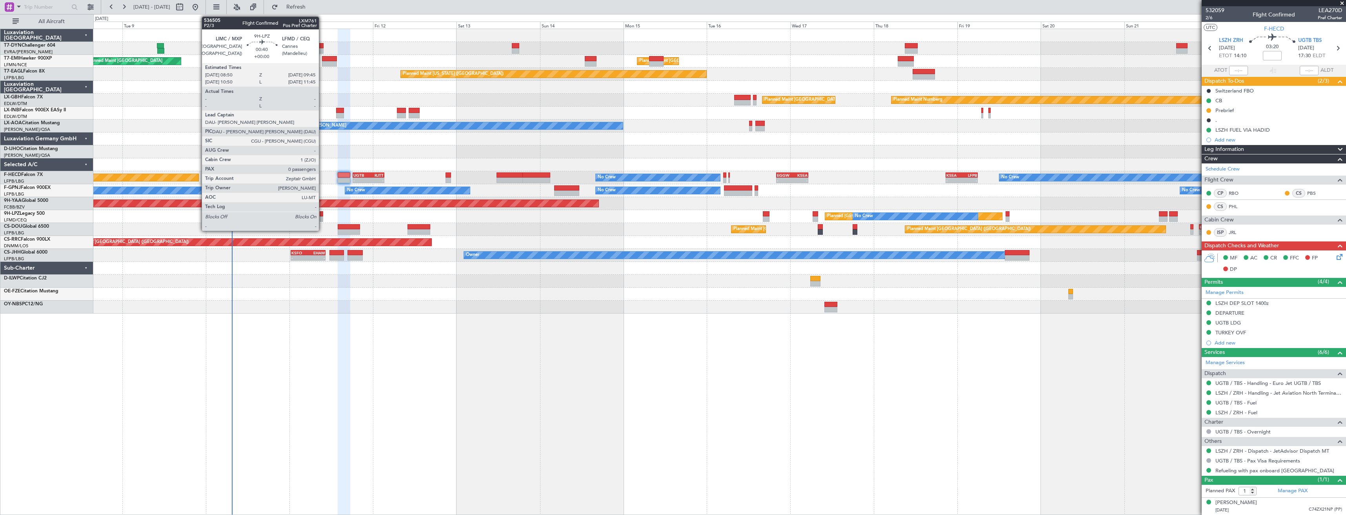
click at [323, 214] on div at bounding box center [322, 213] width 4 height 5
type input "0"
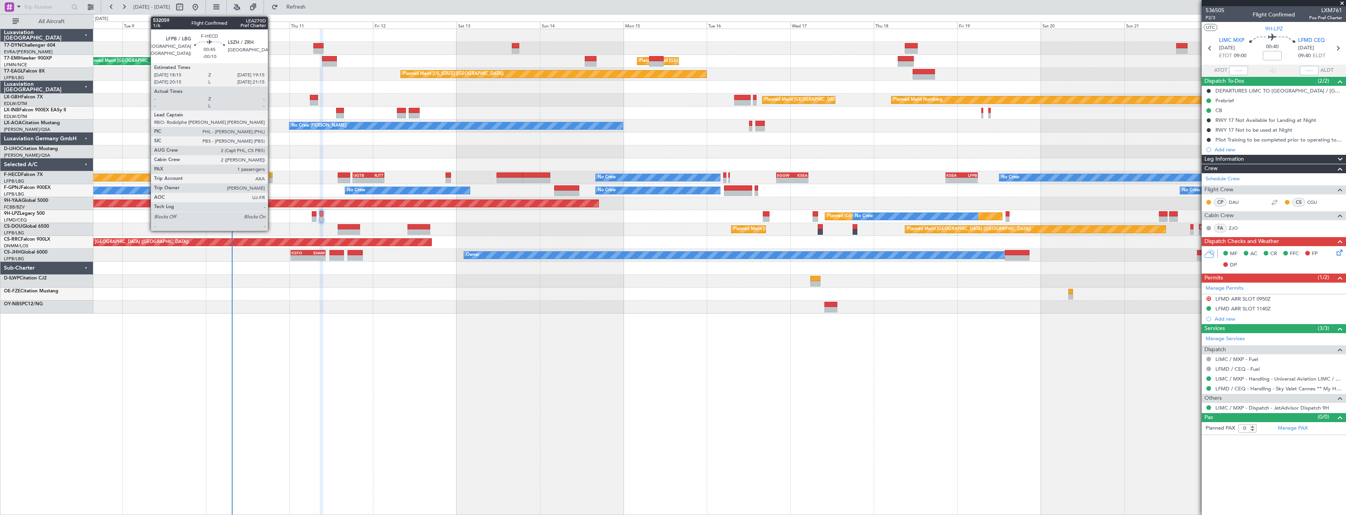
click at [271, 174] on div at bounding box center [271, 175] width 4 height 5
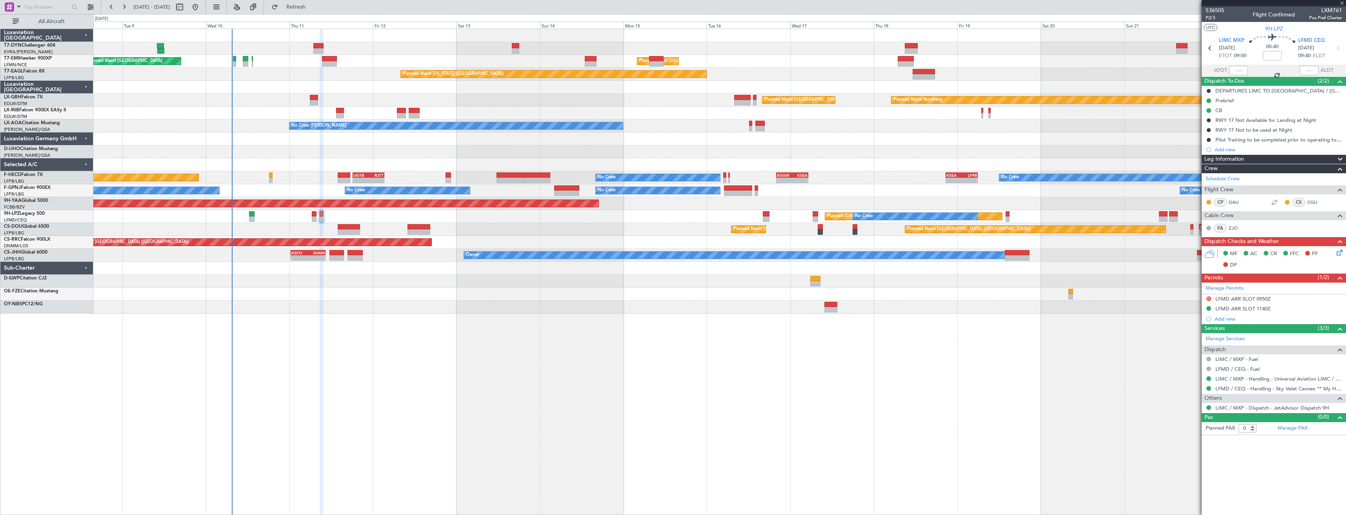
type input "-00:10"
type input "1"
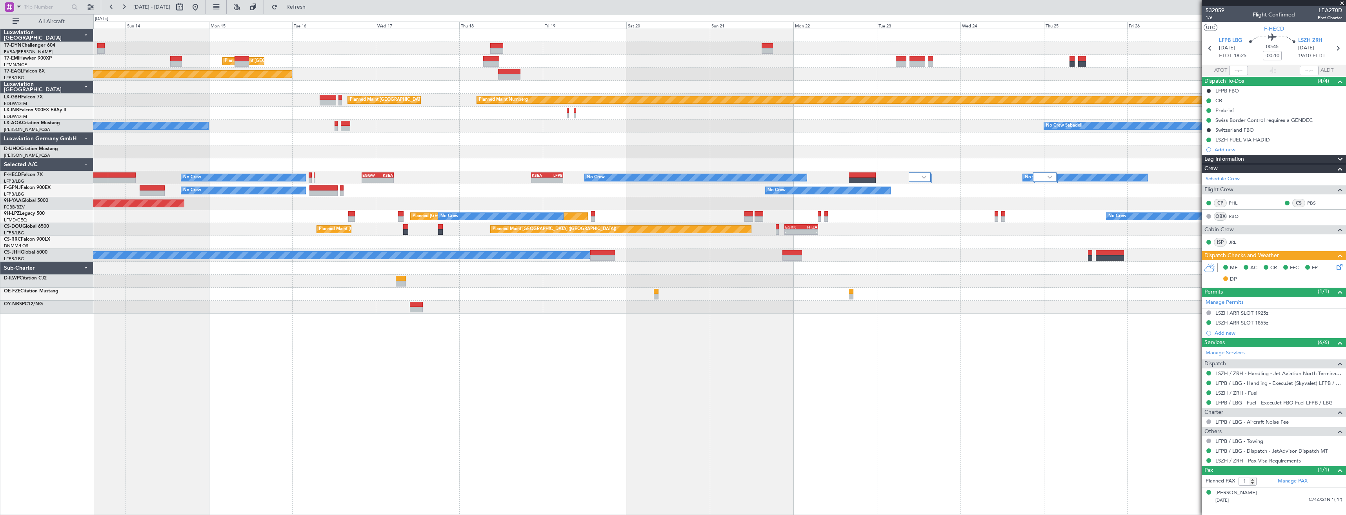
click at [732, 251] on div "Planned Maint Paris (Le Bourget) Owner KSFO 00:30 Z EHAM 10:25 Z - -" at bounding box center [719, 255] width 1252 height 13
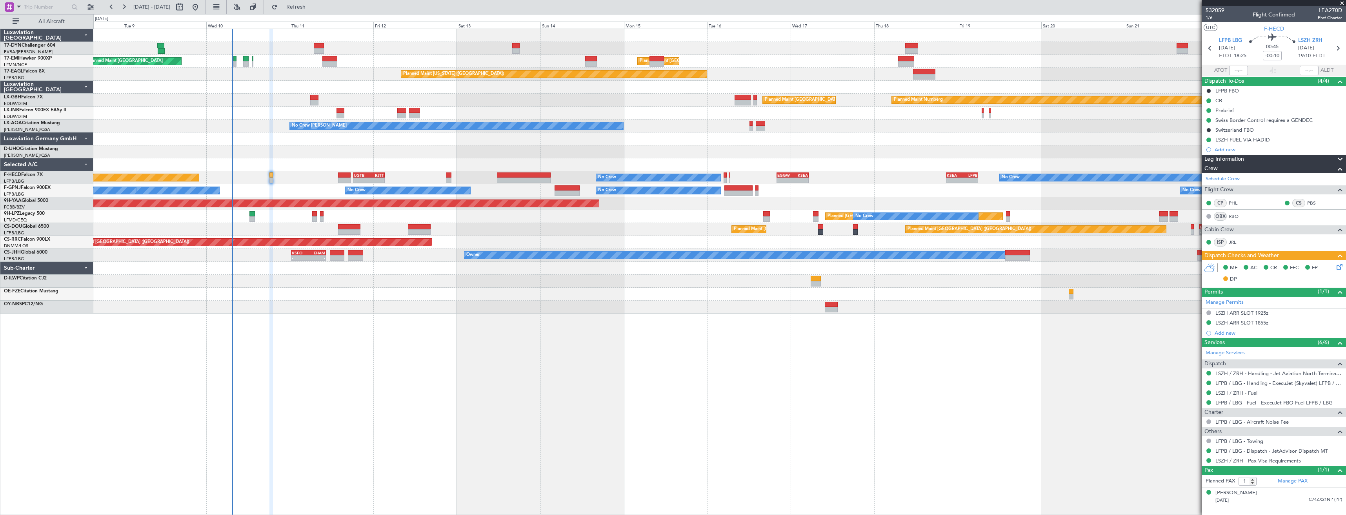
click at [1108, 271] on div at bounding box center [719, 268] width 1252 height 13
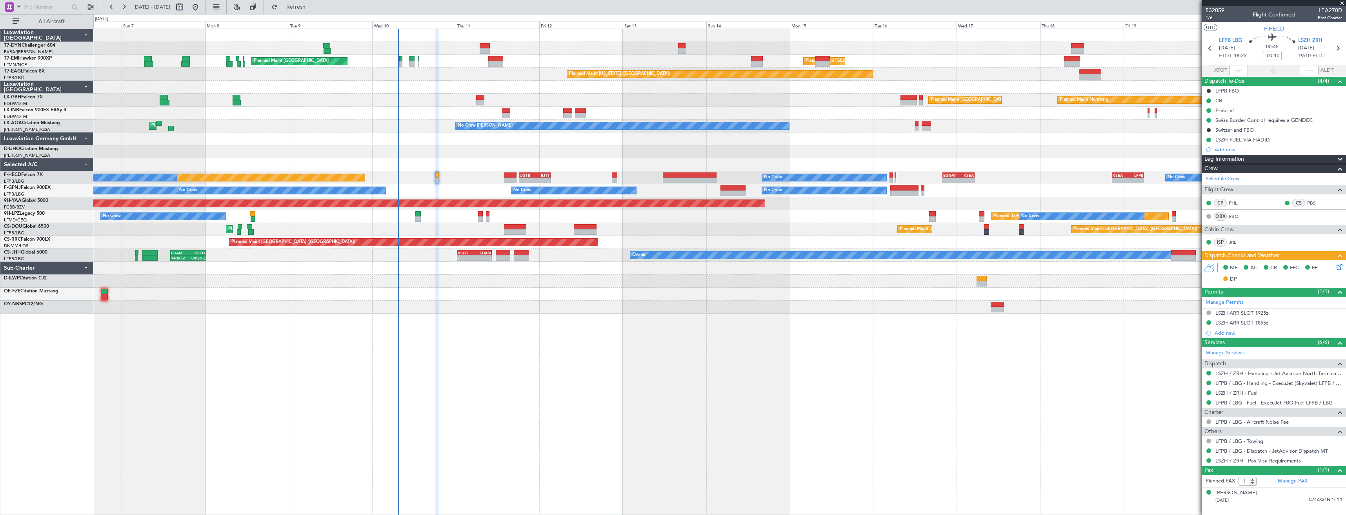
click at [744, 291] on div at bounding box center [719, 294] width 1252 height 13
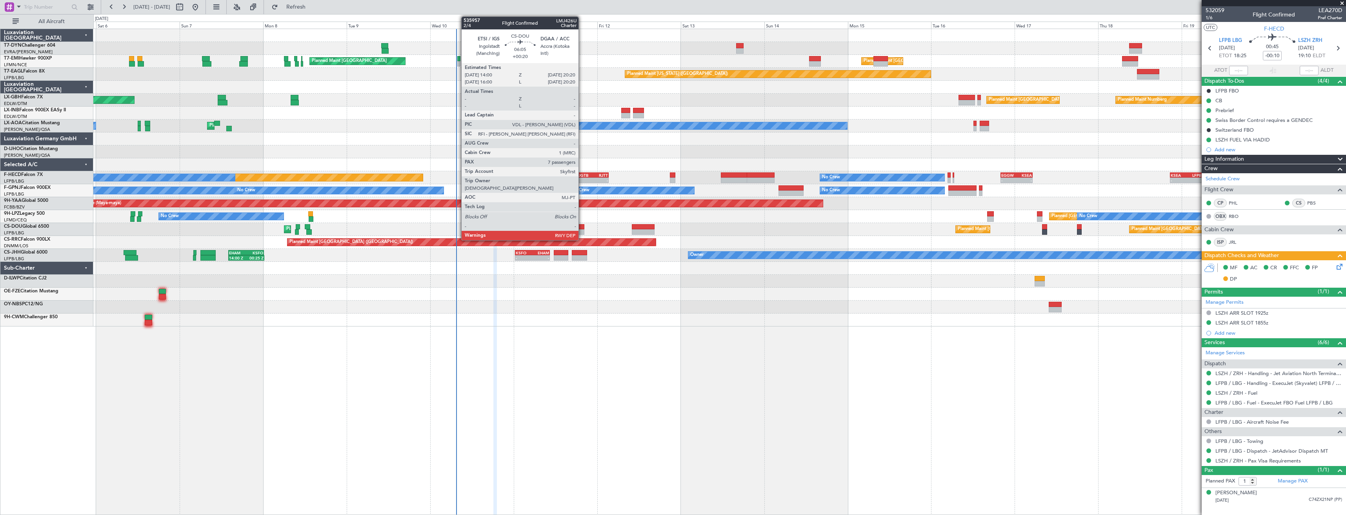
click at [582, 225] on div at bounding box center [573, 226] width 22 height 5
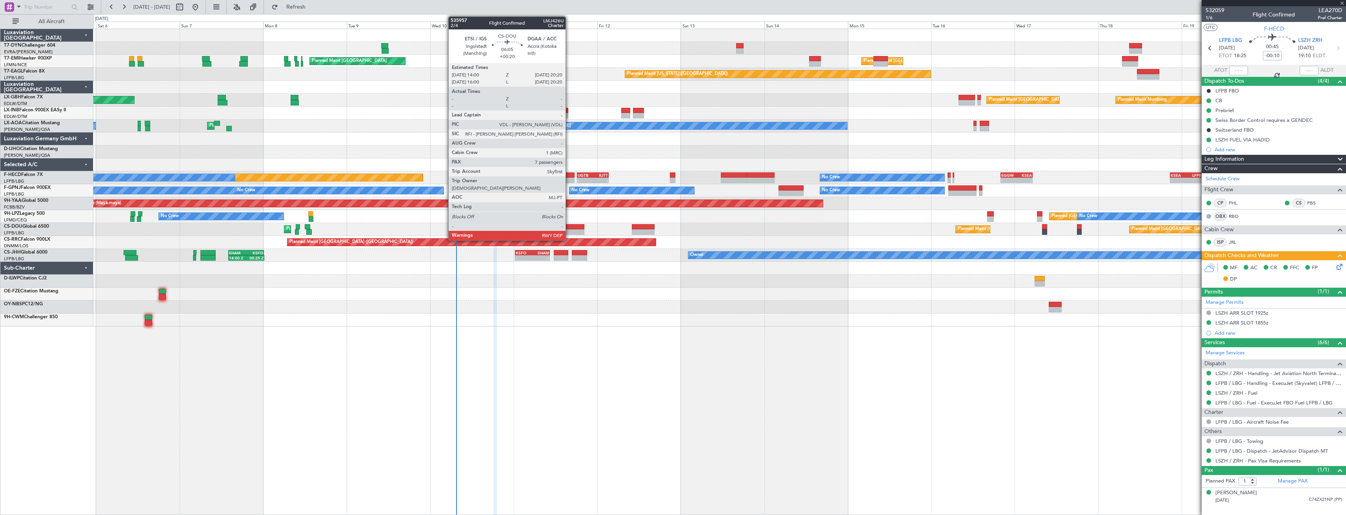
type input "+00:20"
type input "7"
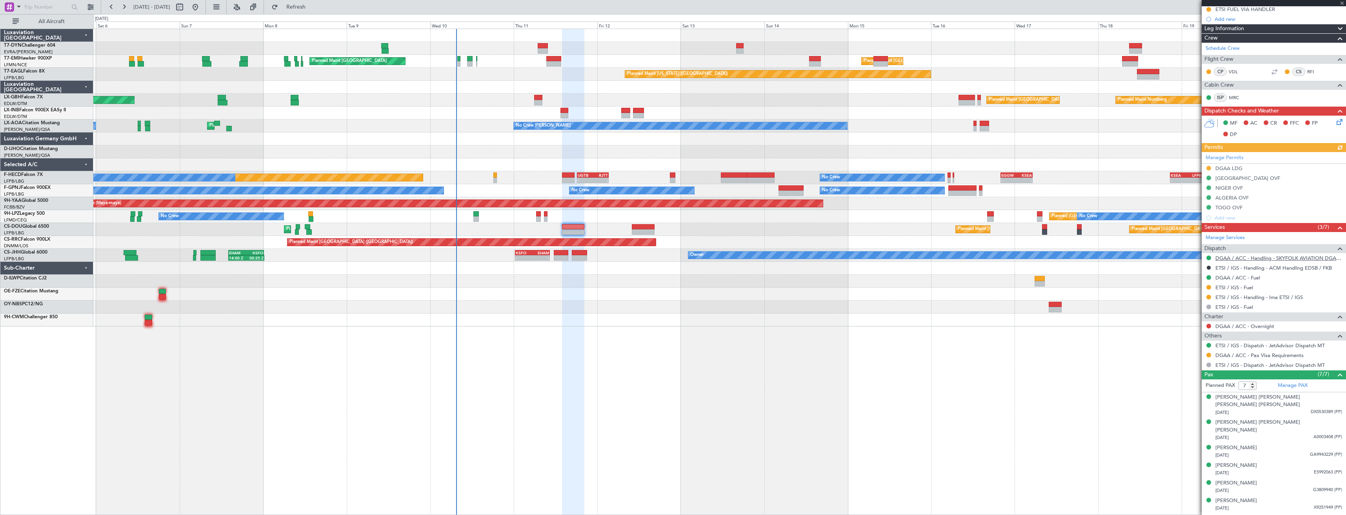
scroll to position [111, 0]
click at [517, 323] on div "AOG Maint Riga (Riga Intl) Planned Maint Zurich Planned Maint Zurich Planned Ma…" at bounding box center [719, 272] width 1252 height 487
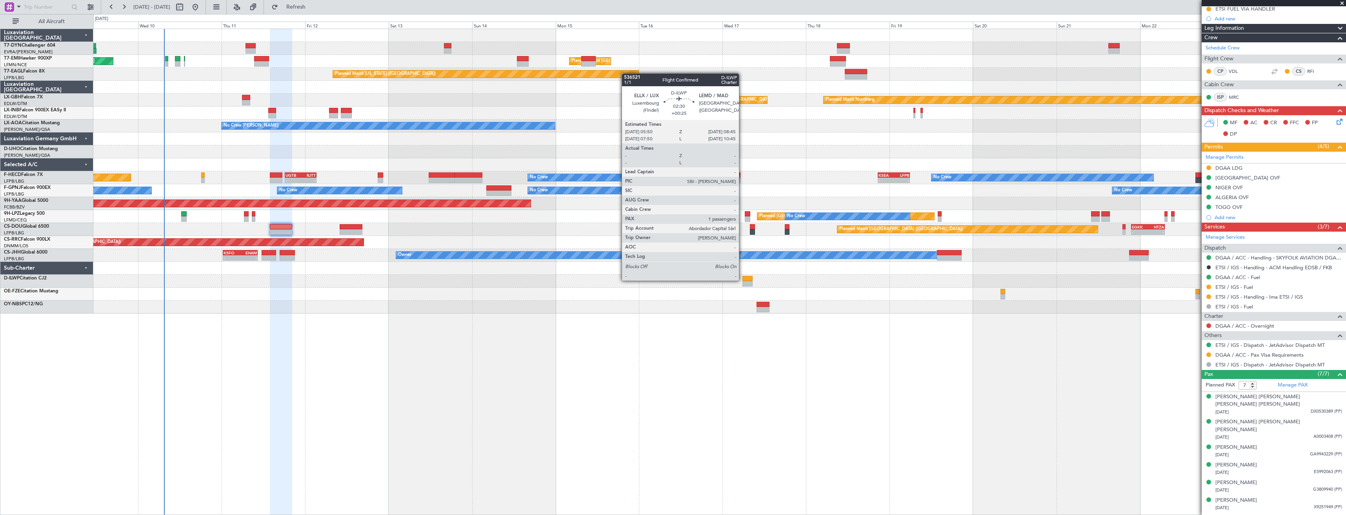
click at [742, 280] on div at bounding box center [747, 278] width 10 height 5
type input "+00:25"
type input "1"
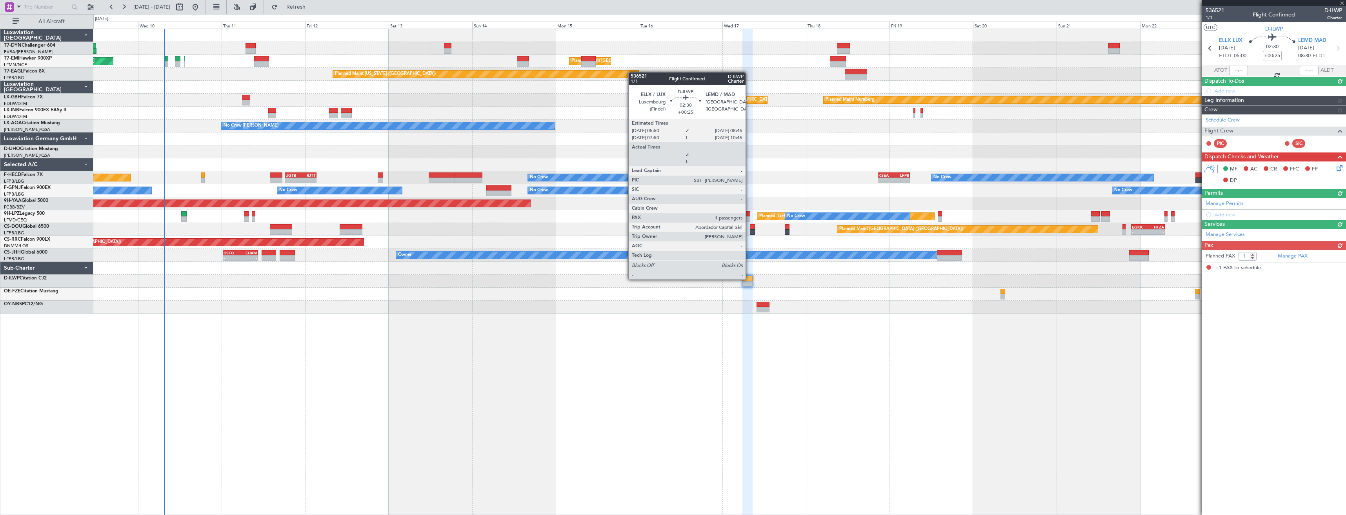
scroll to position [0, 0]
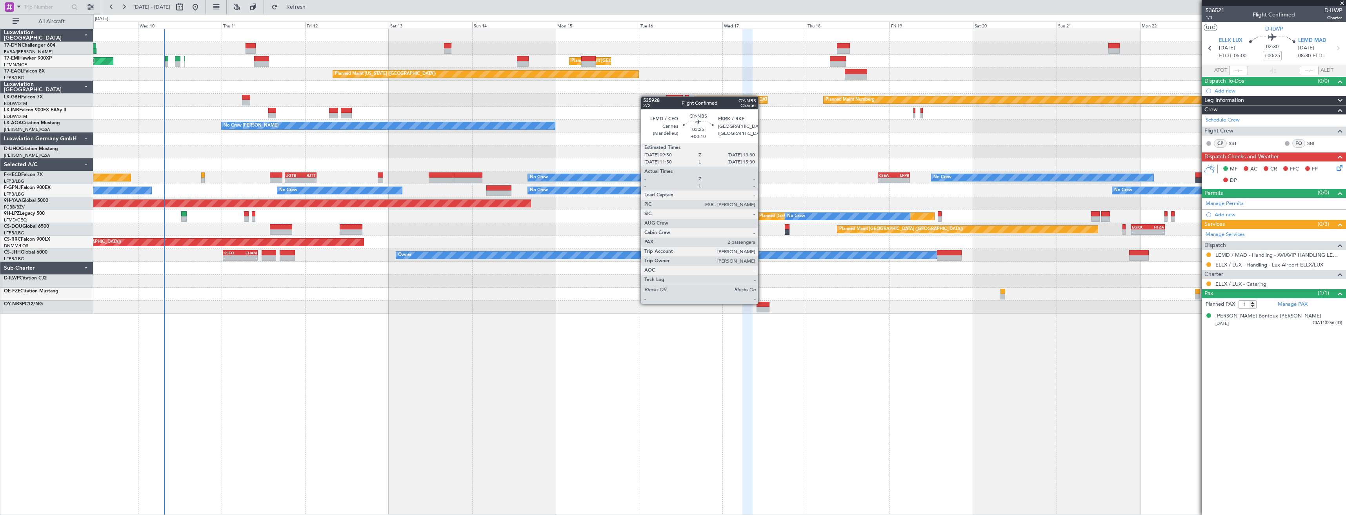
click at [761, 303] on div at bounding box center [762, 304] width 13 height 5
type input "+00:10"
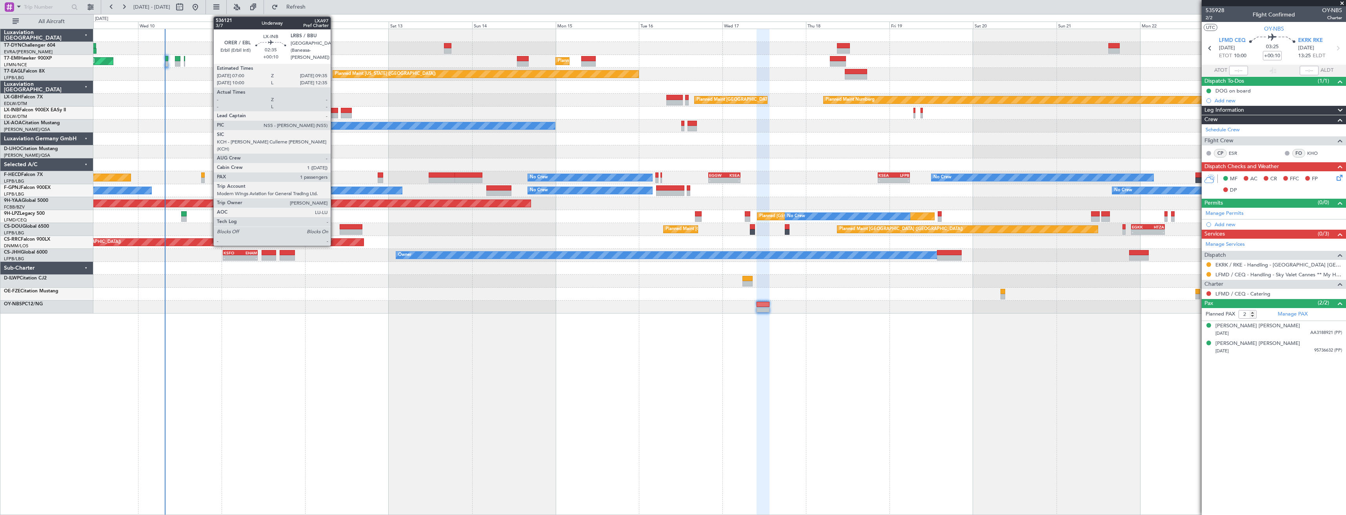
click at [334, 114] on div at bounding box center [333, 115] width 9 height 5
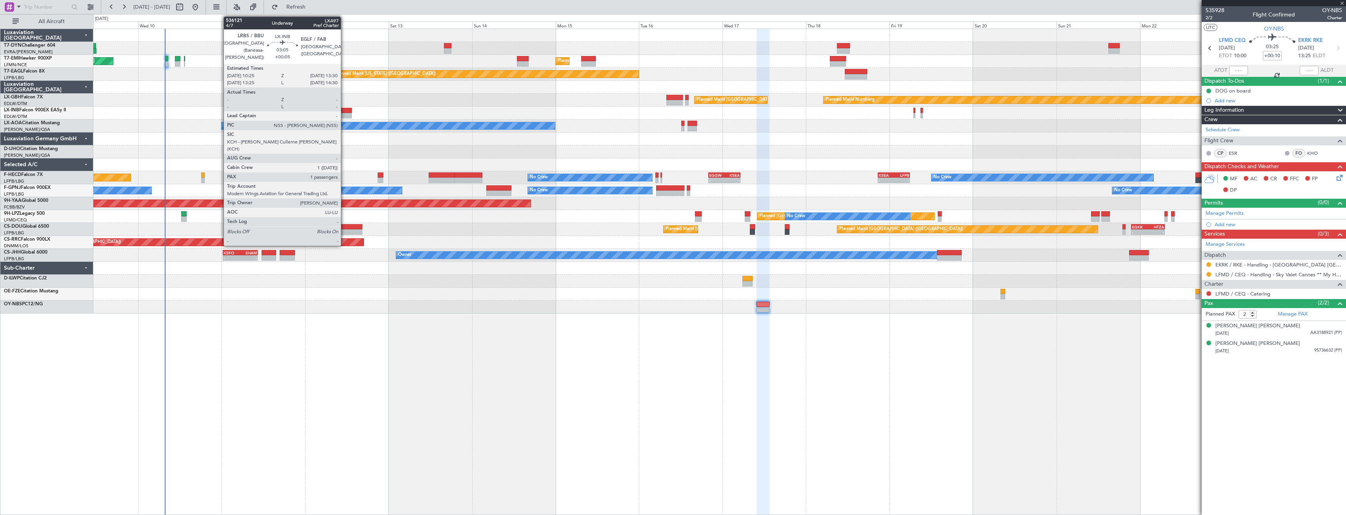
type input "1"
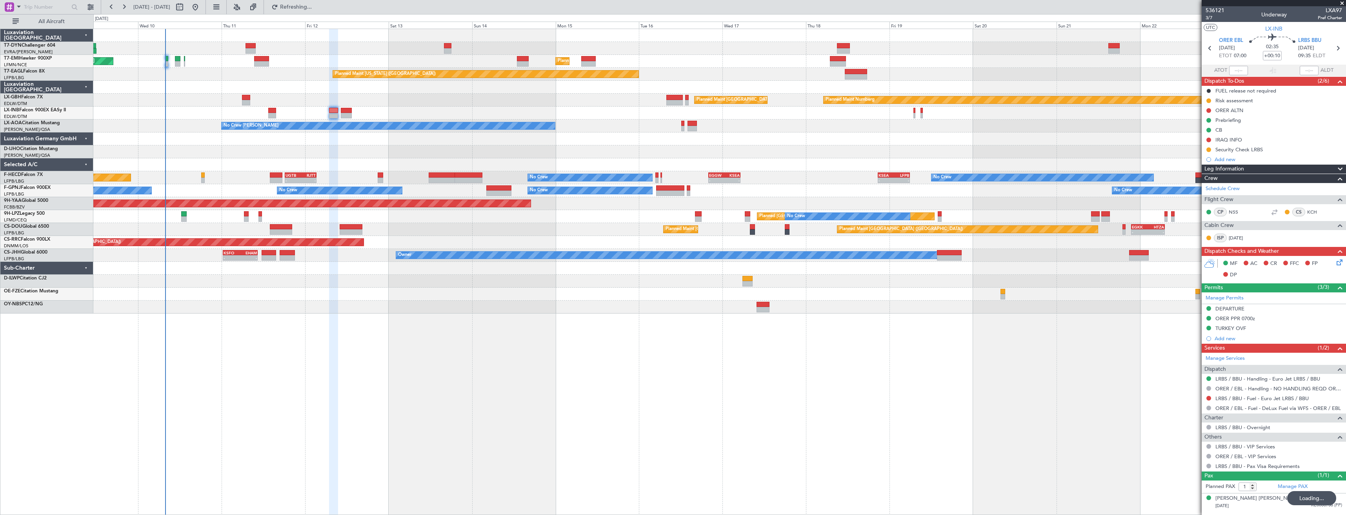
click at [255, 47] on div at bounding box center [250, 45] width 10 height 5
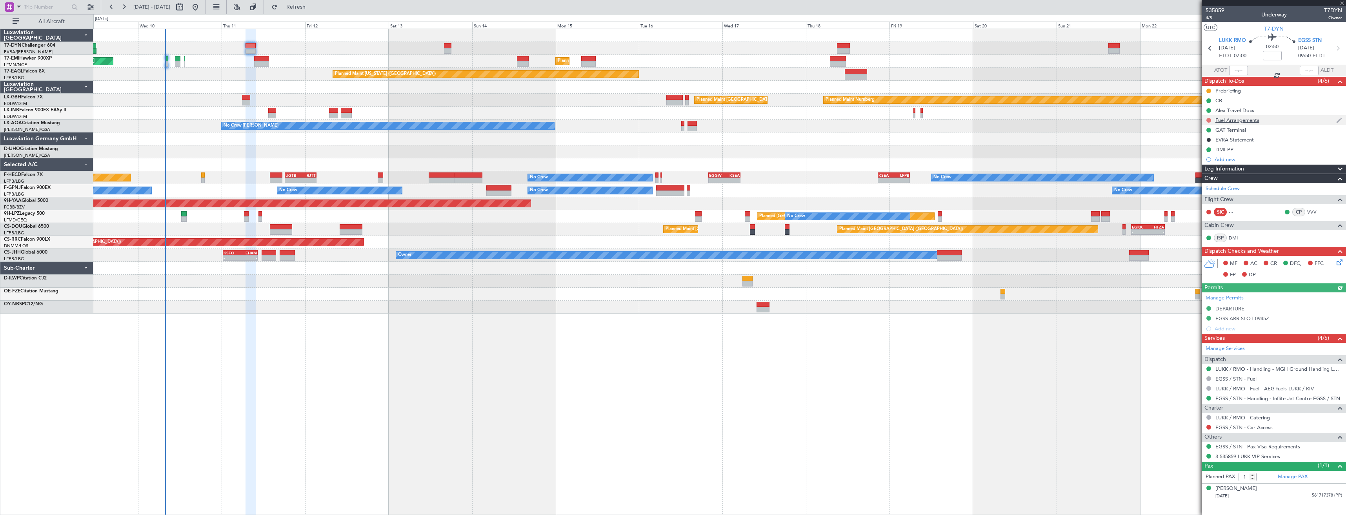
click at [1206, 119] on button at bounding box center [1208, 120] width 5 height 5
click at [1213, 141] on span "In Progress" at bounding box center [1212, 143] width 27 height 8
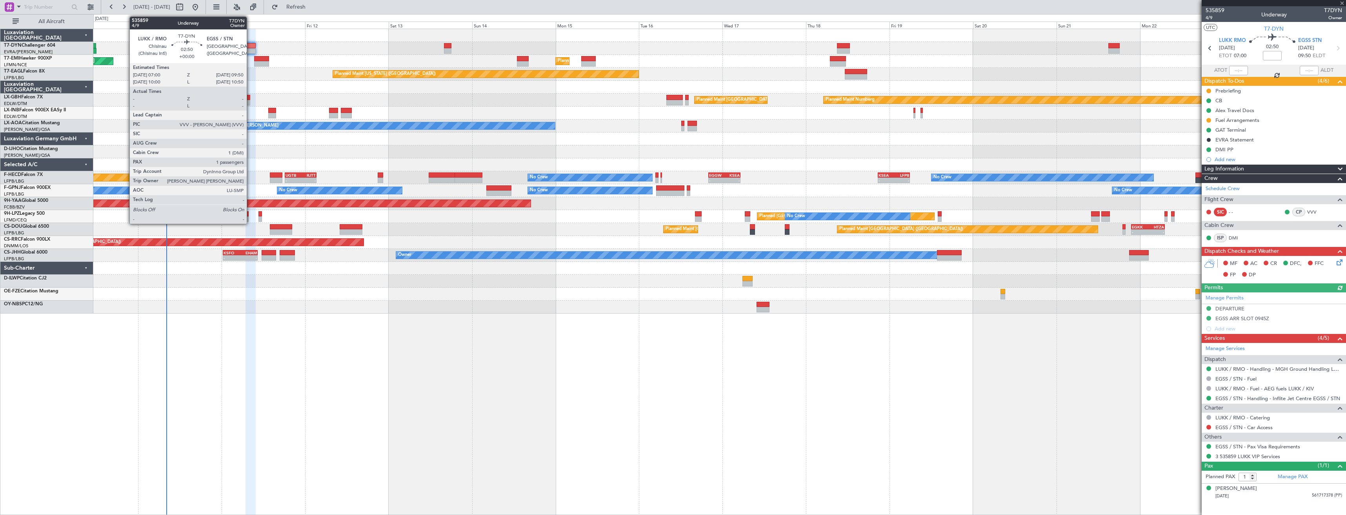
click at [250, 47] on div at bounding box center [250, 45] width 10 height 5
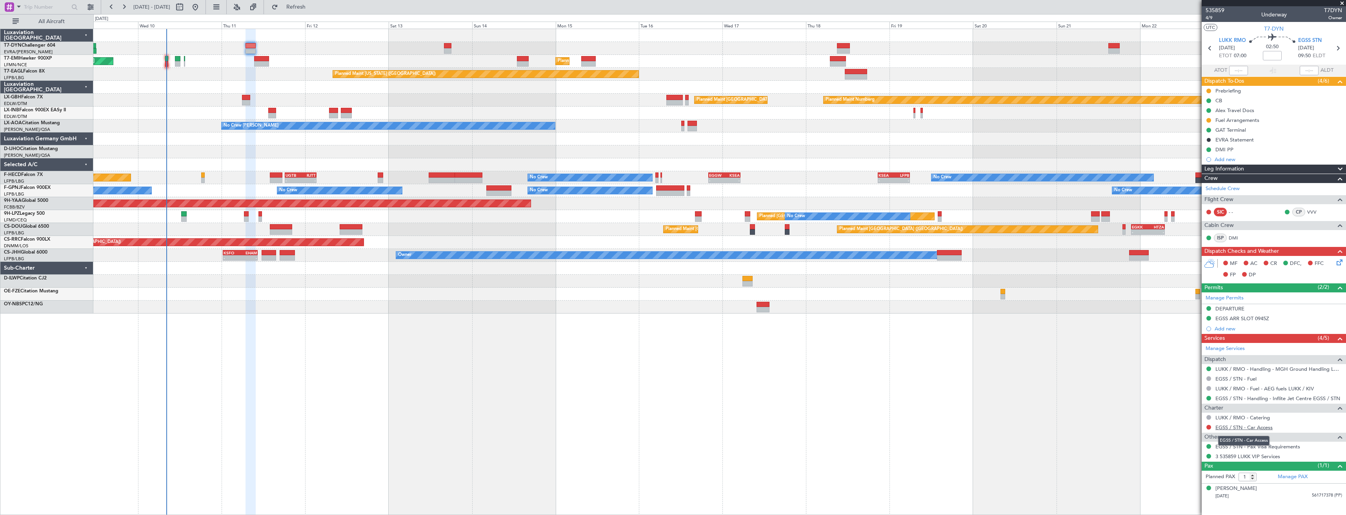
click at [1260, 427] on link "EGSS / STN - Car Access" at bounding box center [1243, 427] width 57 height 7
click at [1314, 396] on link "EGSS / STN - Handling - Inflite Jet Centre EGSS / STN" at bounding box center [1277, 398] width 125 height 7
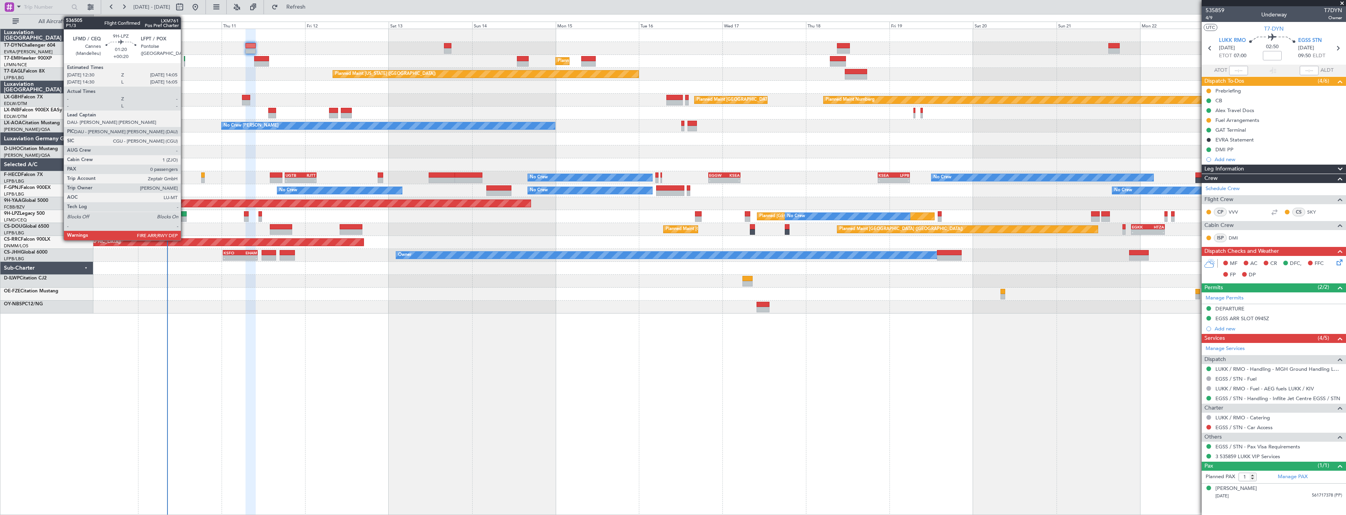
click at [184, 214] on div at bounding box center [184, 213] width 6 height 5
type input "+00:20"
type input "0"
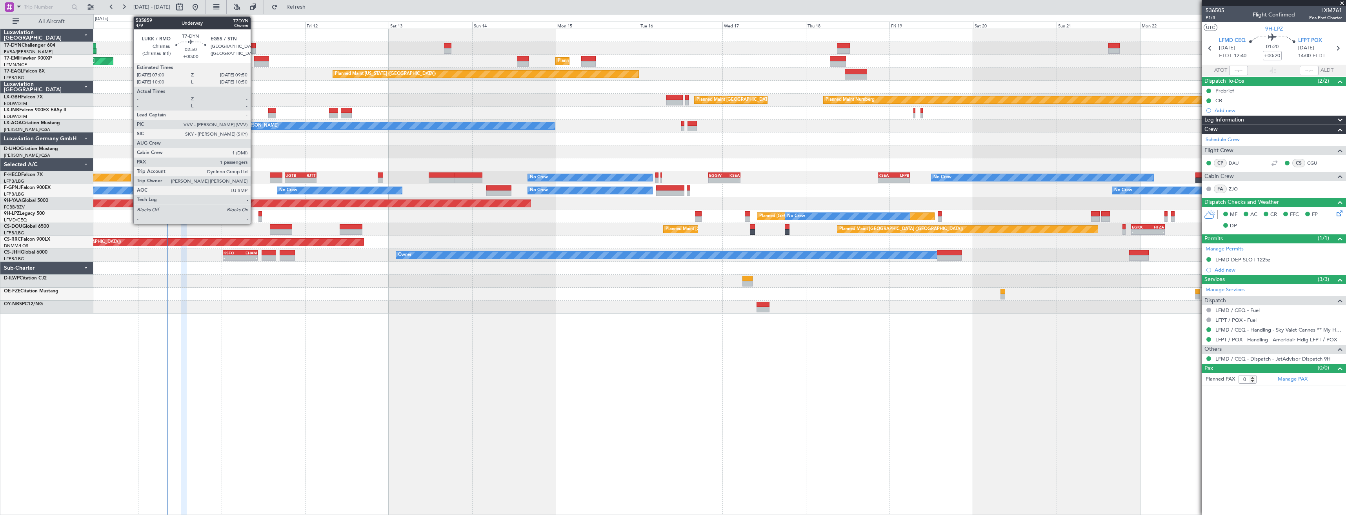
click at [250, 44] on div at bounding box center [250, 45] width 10 height 5
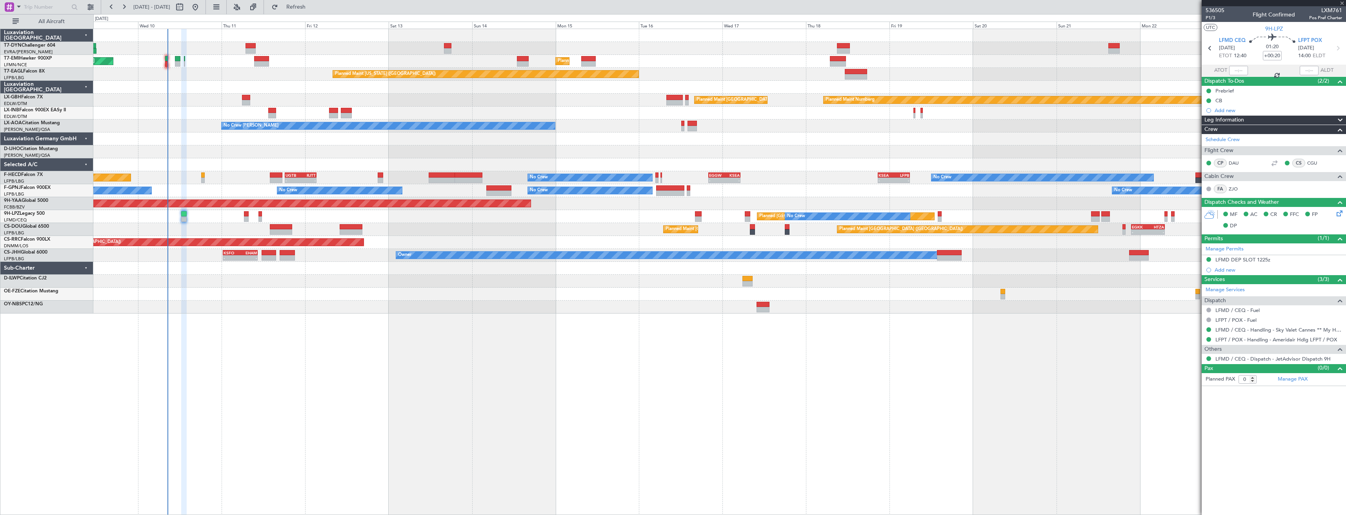
type input "1"
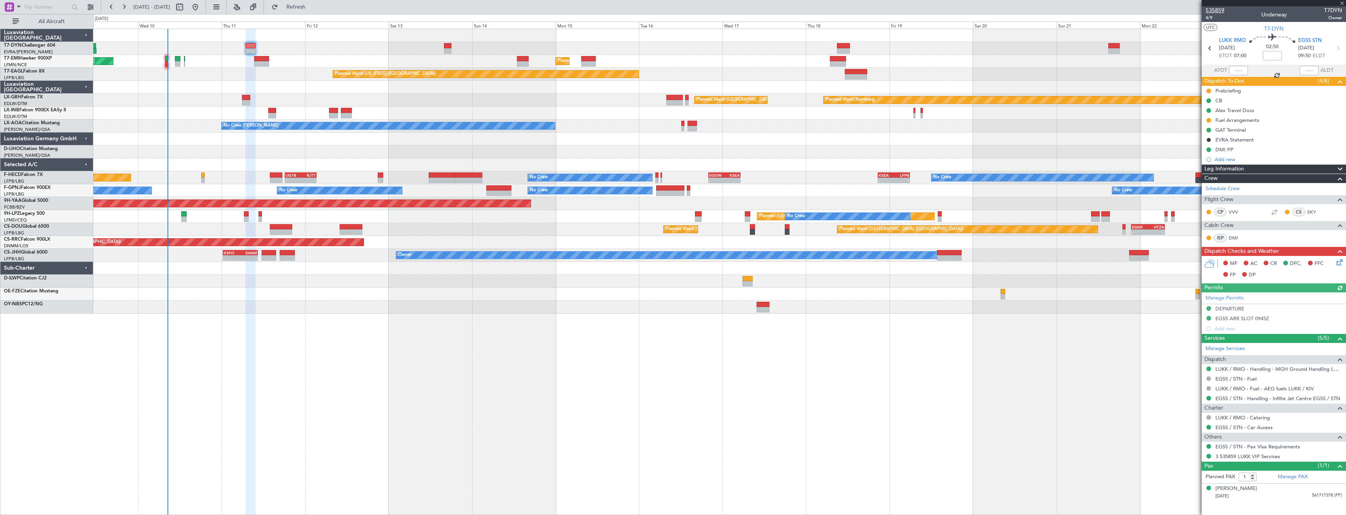
click at [1215, 11] on span "535859" at bounding box center [1214, 10] width 19 height 8
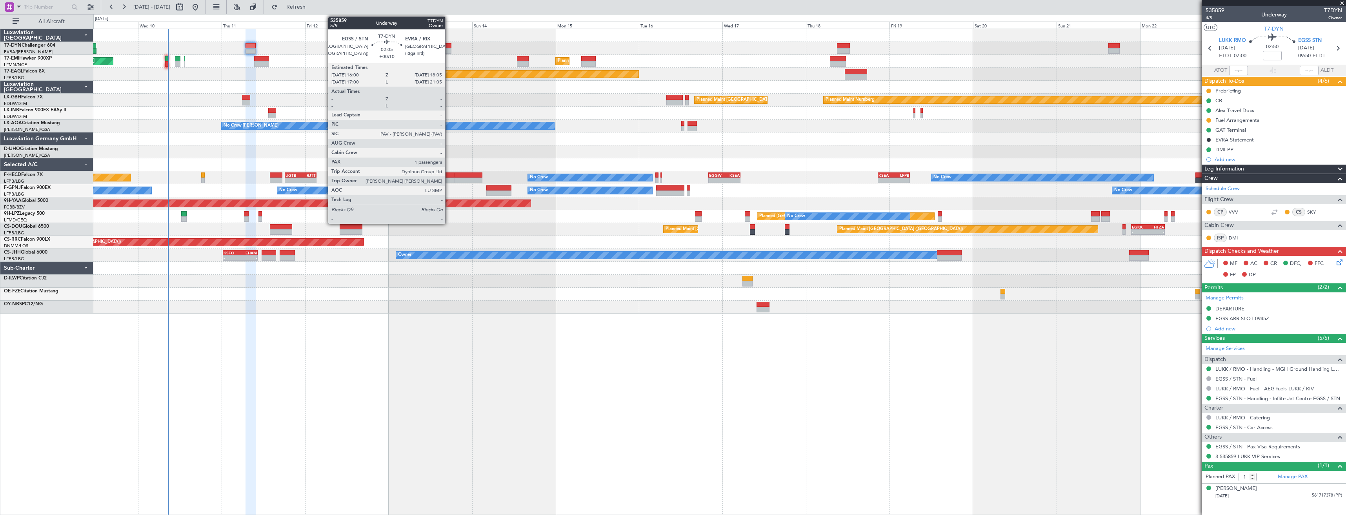
click at [449, 47] on div at bounding box center [447, 45] width 7 height 5
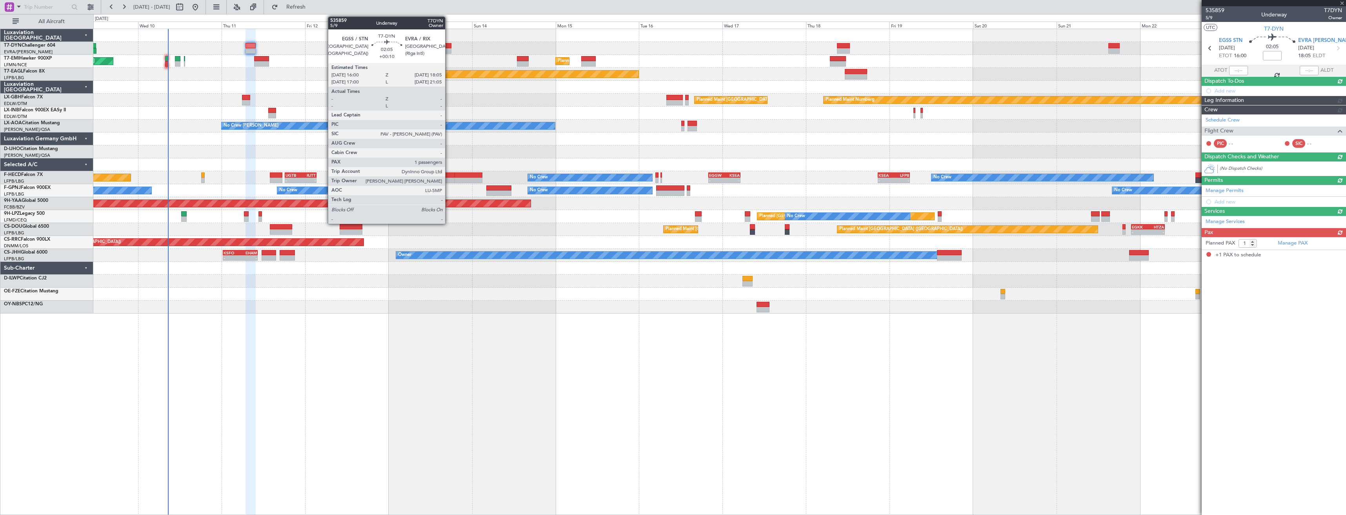
type input "+00:10"
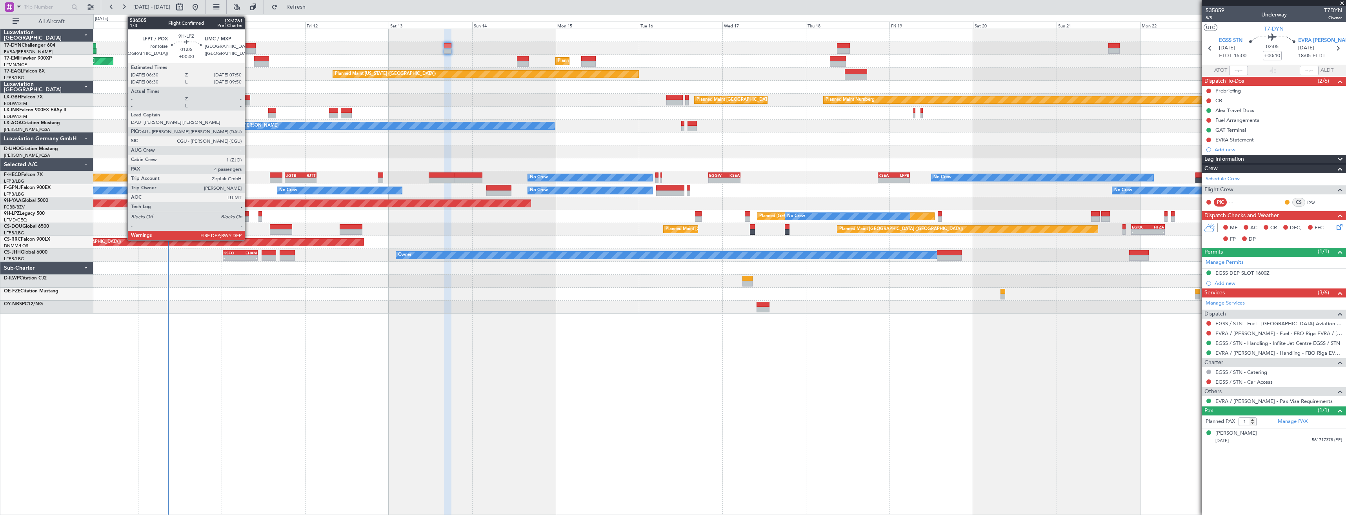
click at [248, 213] on div at bounding box center [246, 213] width 5 height 5
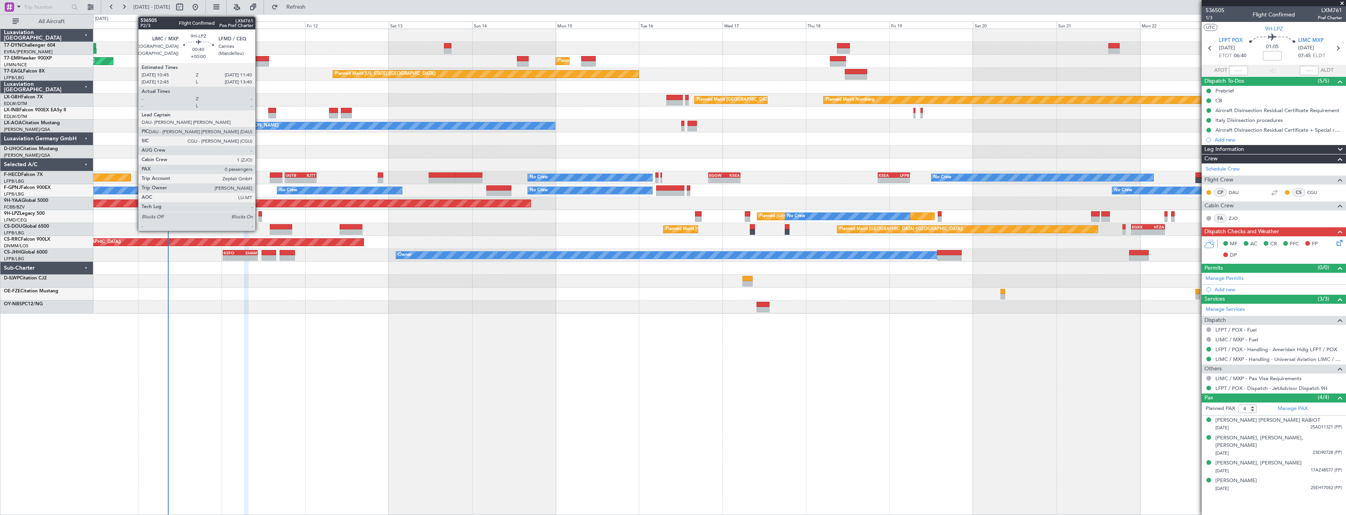
click at [259, 215] on div at bounding box center [260, 213] width 4 height 5
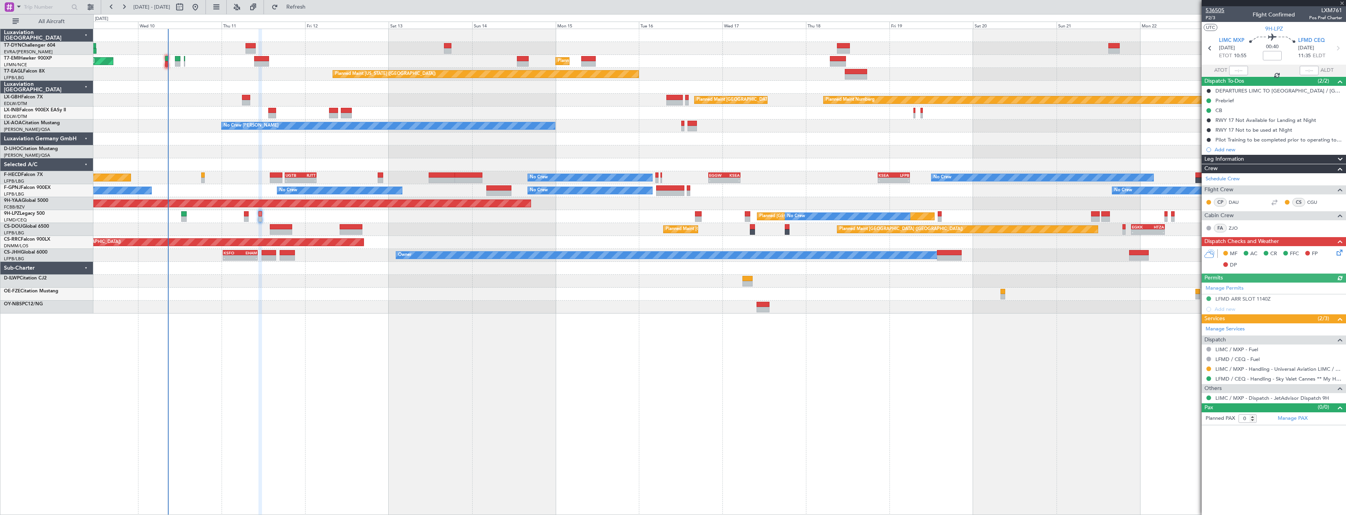
click at [1219, 11] on span "536505" at bounding box center [1214, 10] width 19 height 8
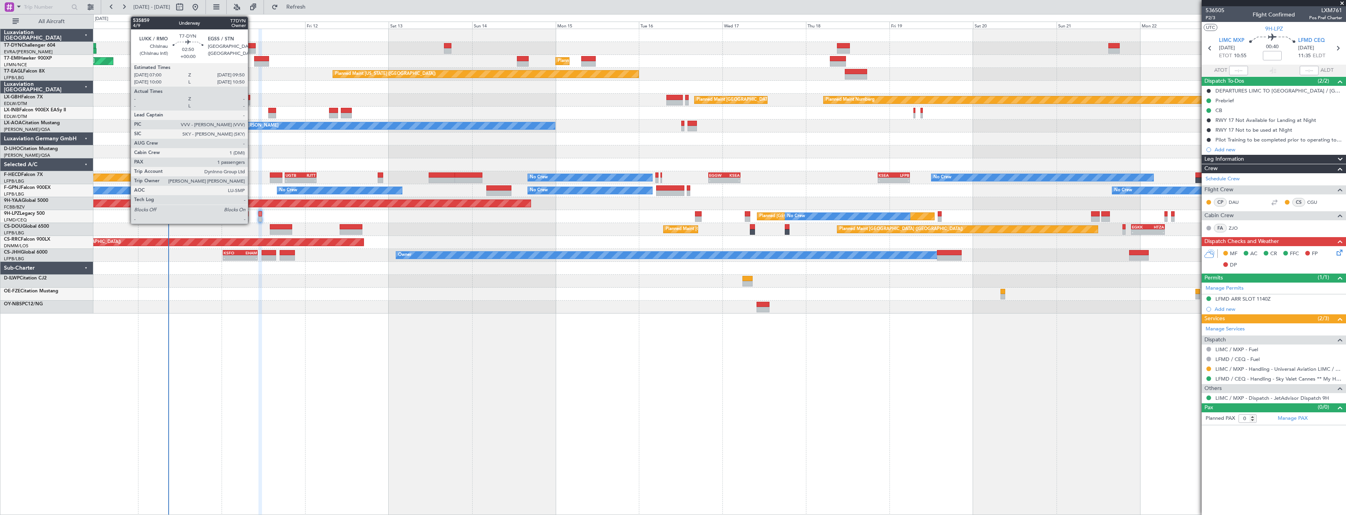
click at [251, 46] on div at bounding box center [250, 45] width 10 height 5
type input "1"
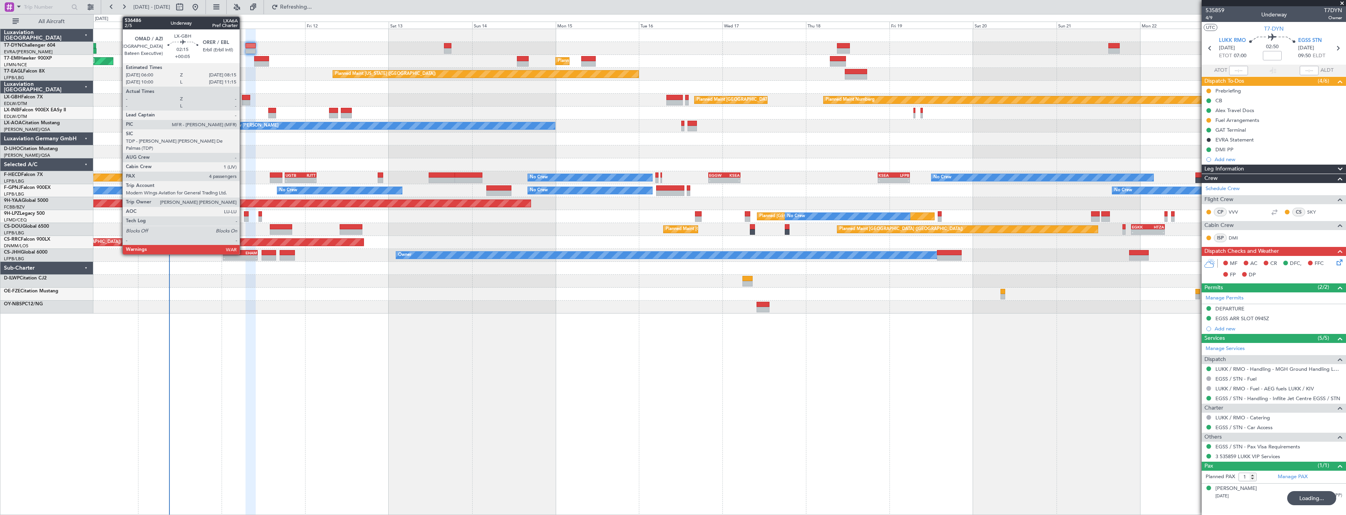
click at [243, 98] on div at bounding box center [246, 97] width 8 height 5
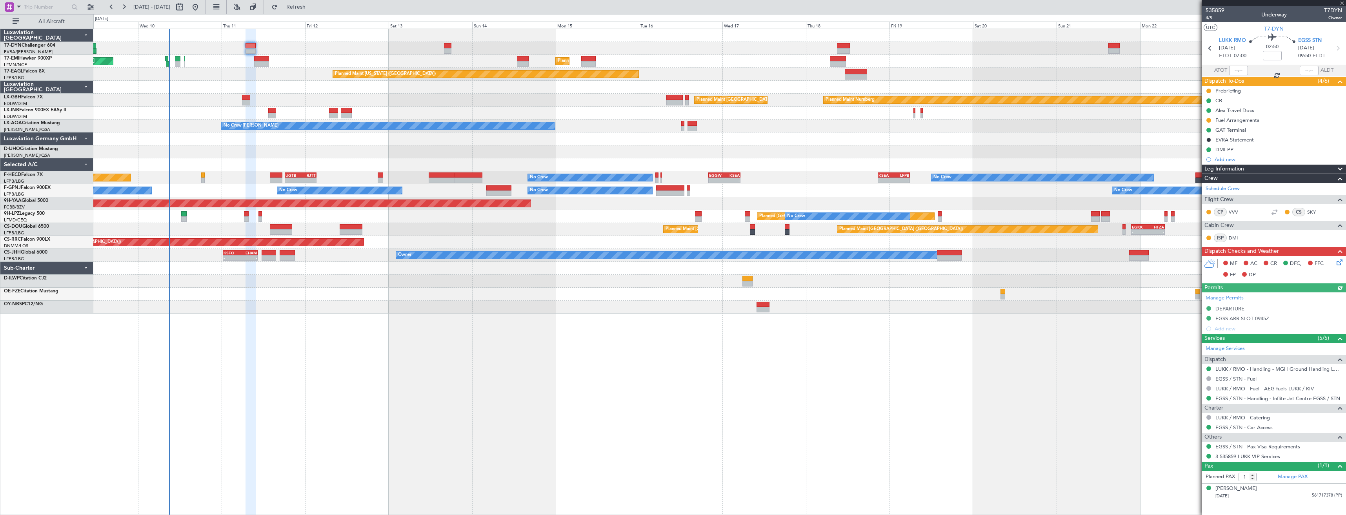
type input "+00:05"
type input "4"
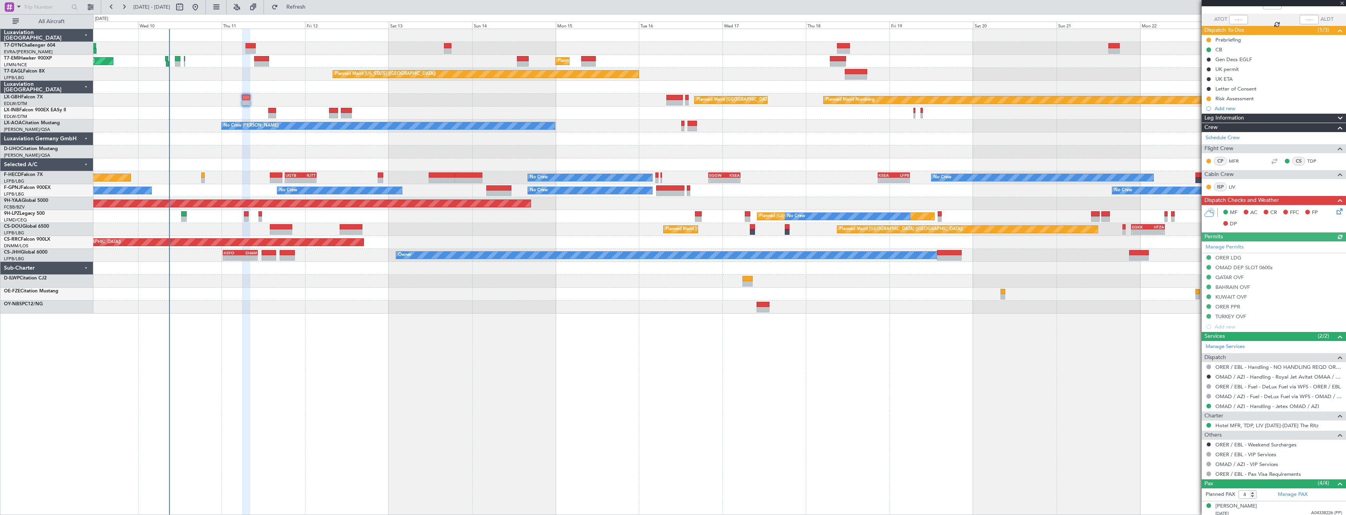
scroll to position [107, 0]
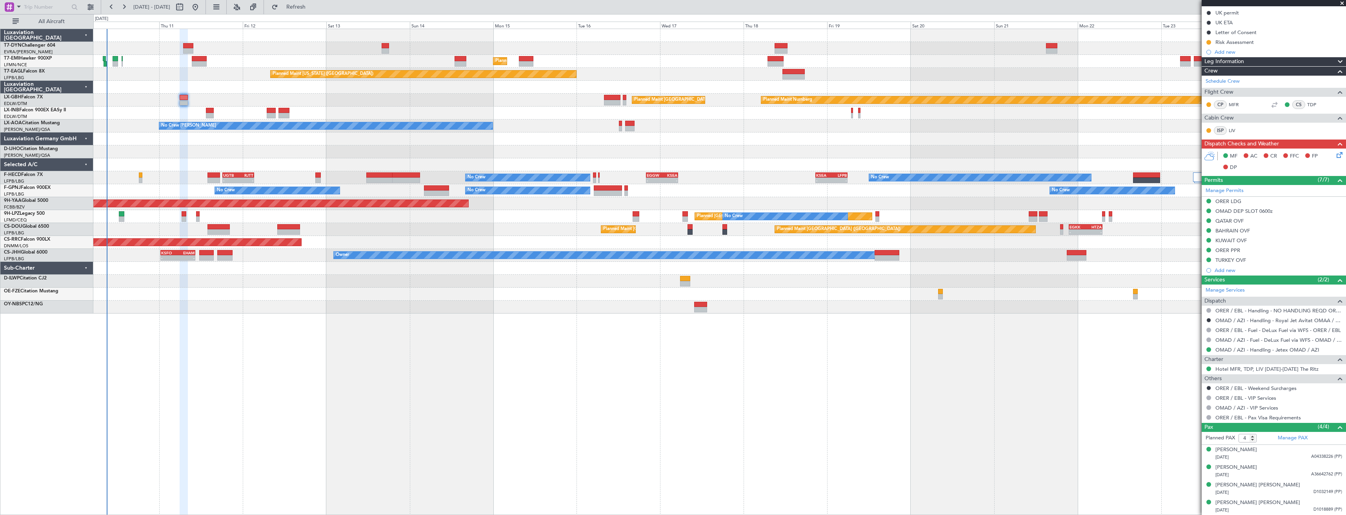
click at [375, 331] on div "Planned Maint Zurich Planned Maint Zurich Planned Maint New York (Teterboro) Pl…" at bounding box center [719, 272] width 1252 height 487
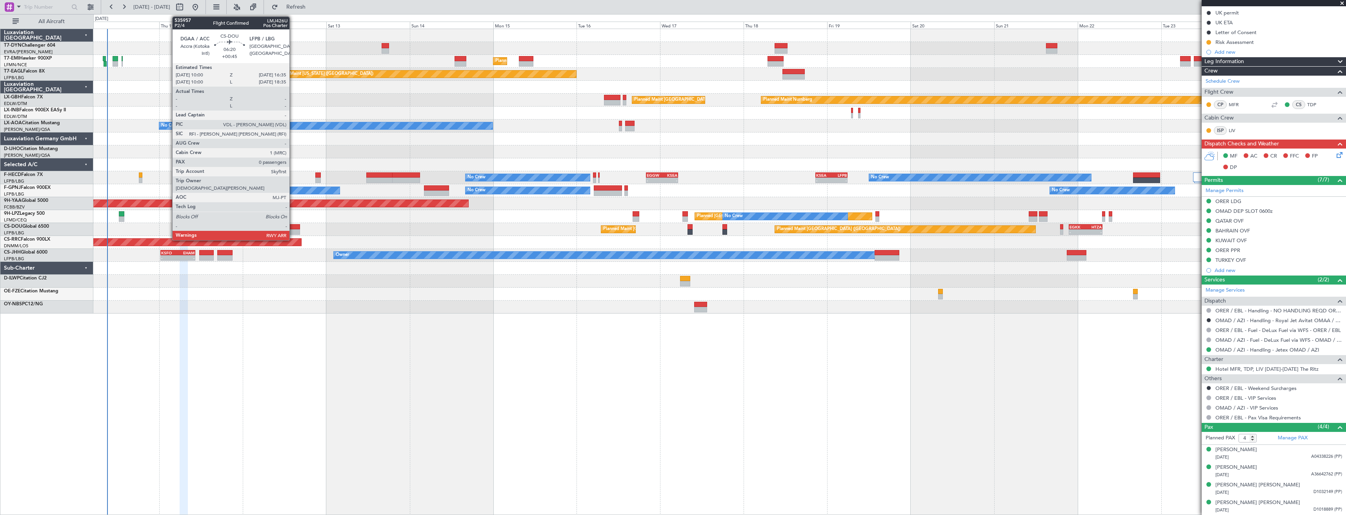
click at [293, 228] on div at bounding box center [288, 226] width 23 height 5
type input "+00:45"
type input "0"
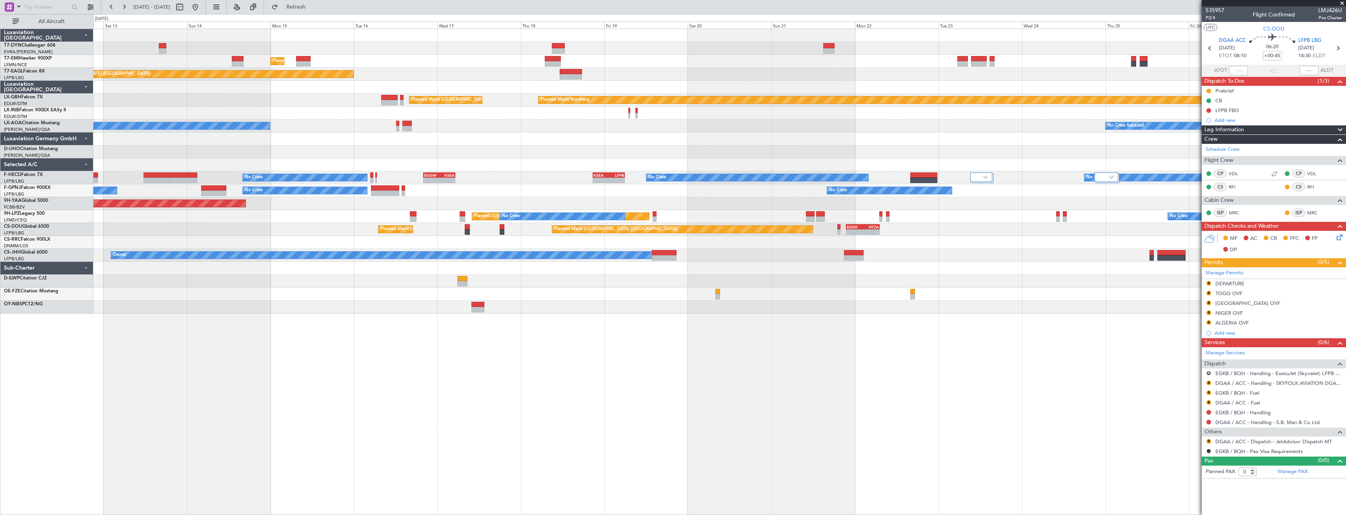
click at [233, 231] on div "Planned Maint Zurich Planned Maint Zurich Planned Maint New York (Teterboro) Pl…" at bounding box center [719, 171] width 1252 height 285
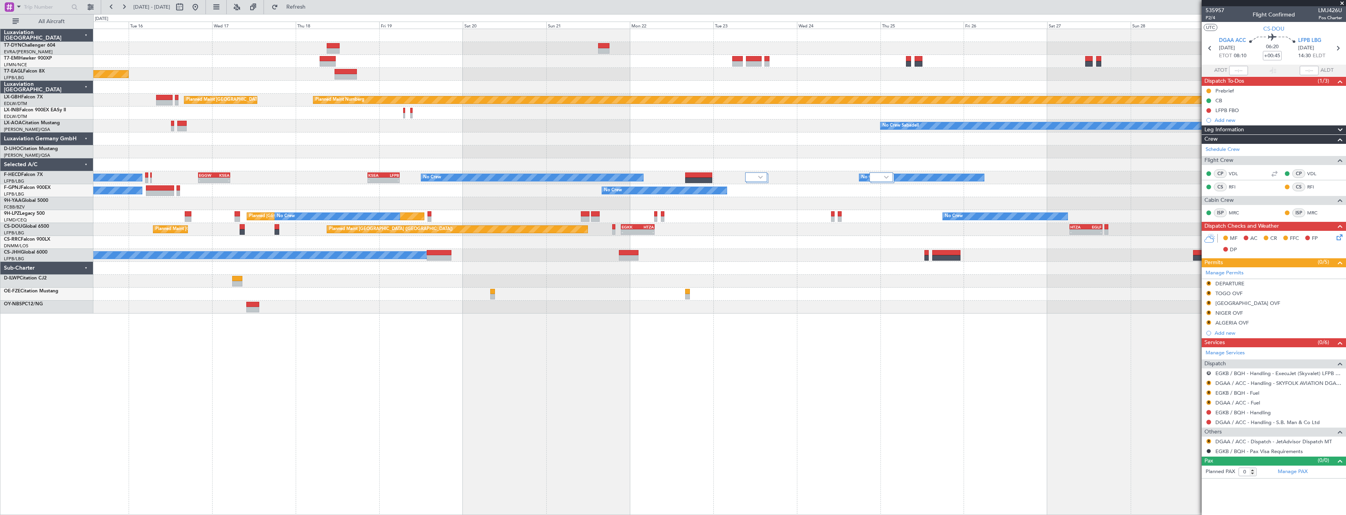
click at [587, 267] on div "Planned Maint Zurich Planned Maint New York (Teterboro) Planned Maint Nurnberg …" at bounding box center [719, 171] width 1252 height 285
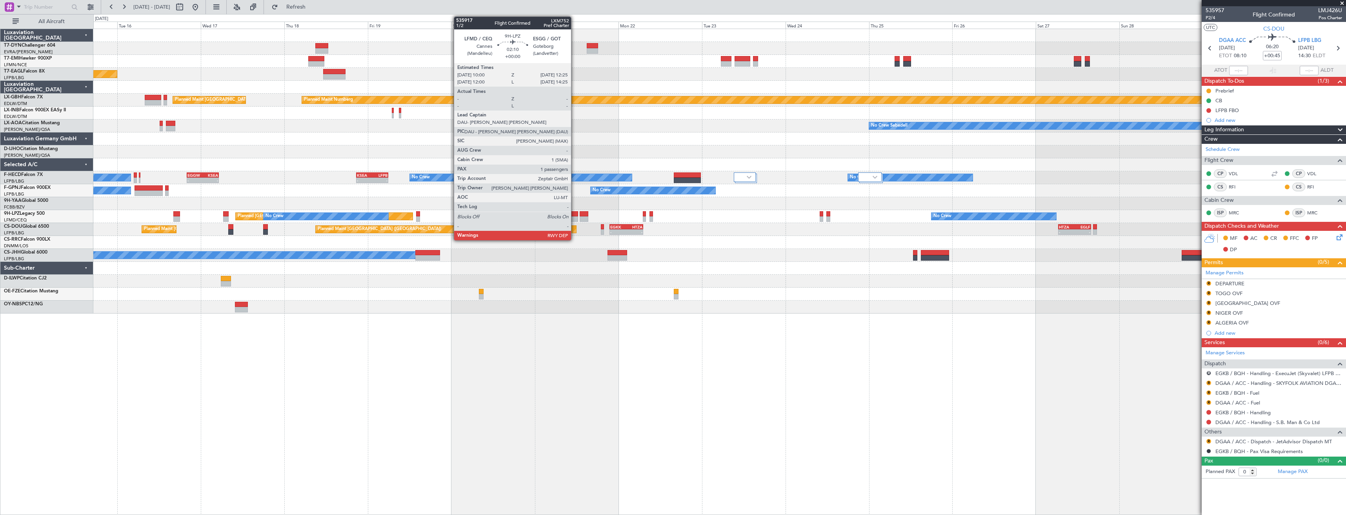
click at [574, 216] on div at bounding box center [573, 213] width 9 height 5
type input "1"
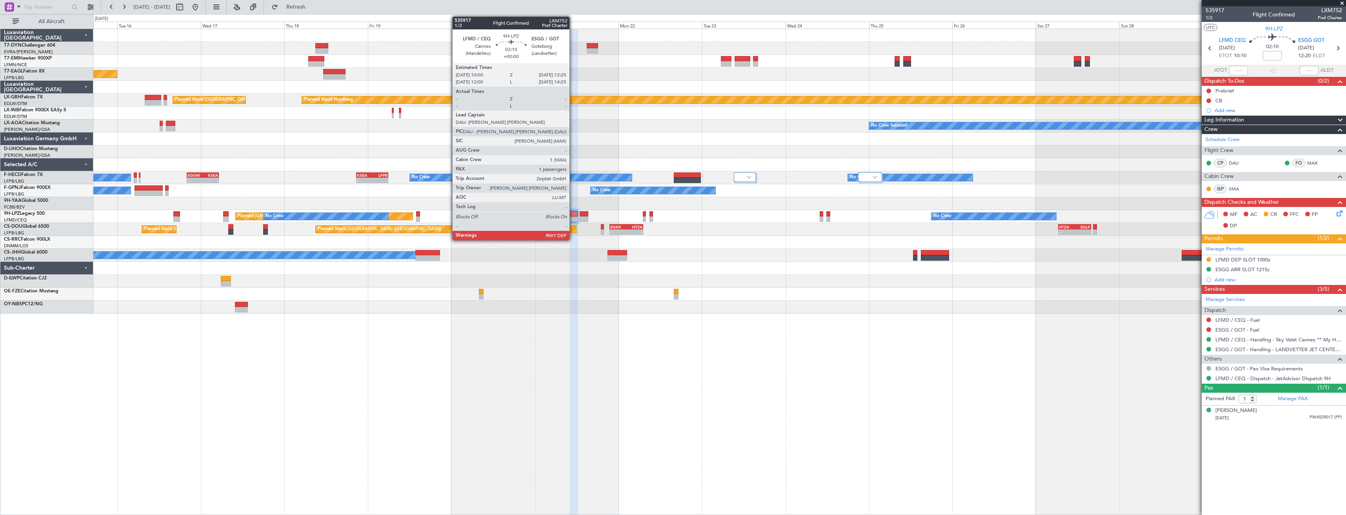
click at [573, 215] on div at bounding box center [573, 213] width 9 height 5
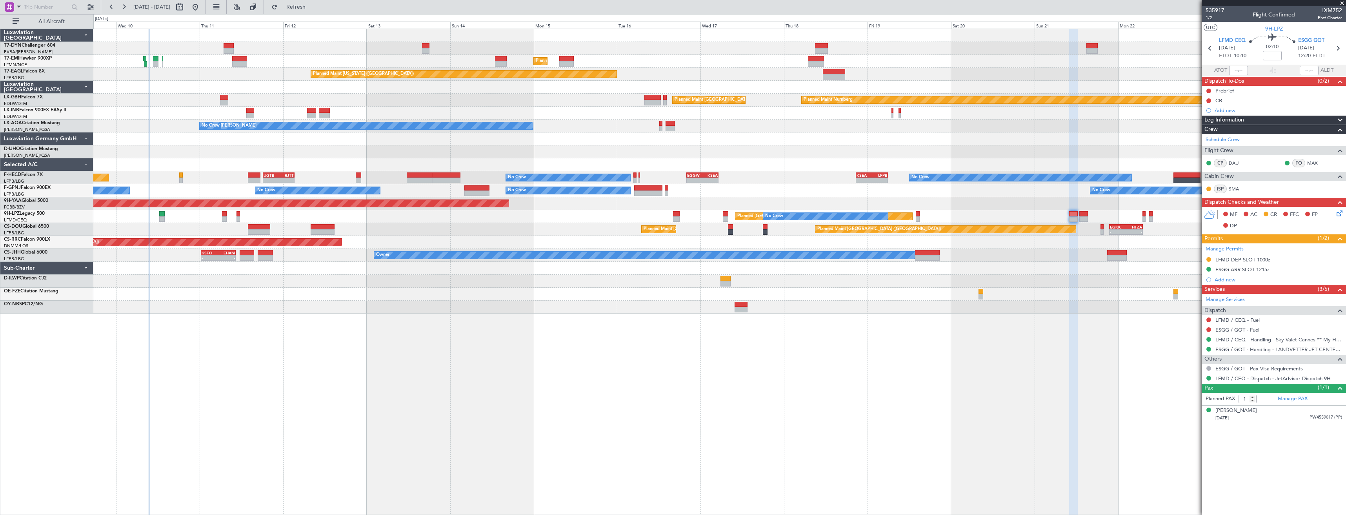
click at [762, 129] on div "No Crew Chester Planned Maint Paris (Le Bourget) No Crew Sabadell No Crew Dubli…" at bounding box center [719, 126] width 1252 height 13
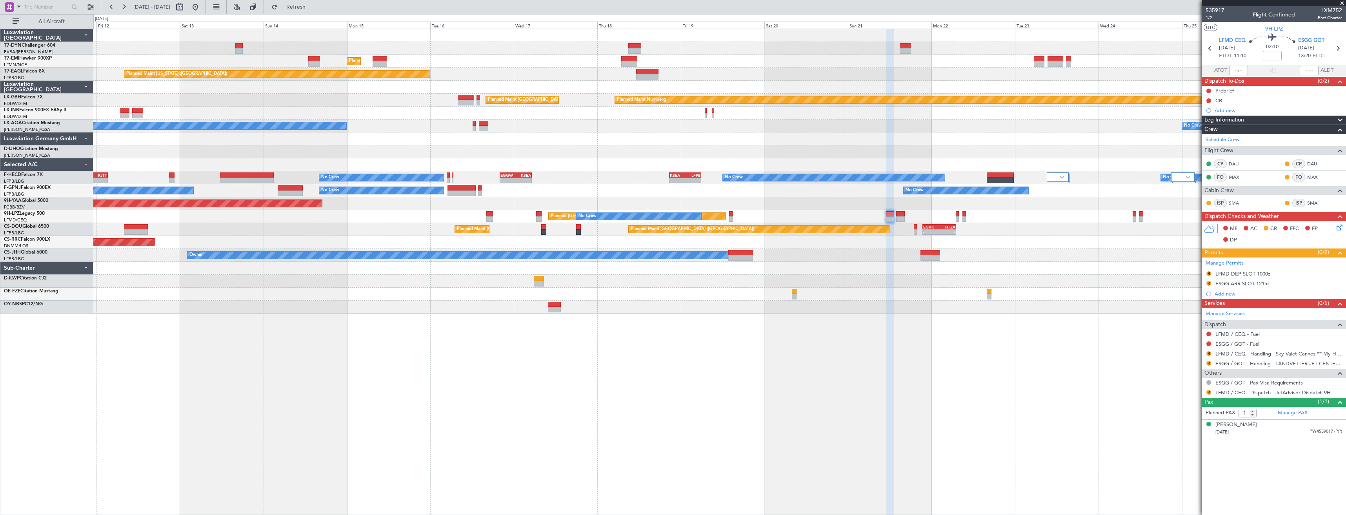
click at [129, 301] on div "Planned Maint Zurich Planned Maint Zurich Planned Maint New York (Teterboro) Pl…" at bounding box center [719, 272] width 1252 height 487
click at [512, 296] on div "Planned Maint Zurich Planned Maint Zurich Planned Maint New York (Teterboro) Pl…" at bounding box center [719, 171] width 1252 height 285
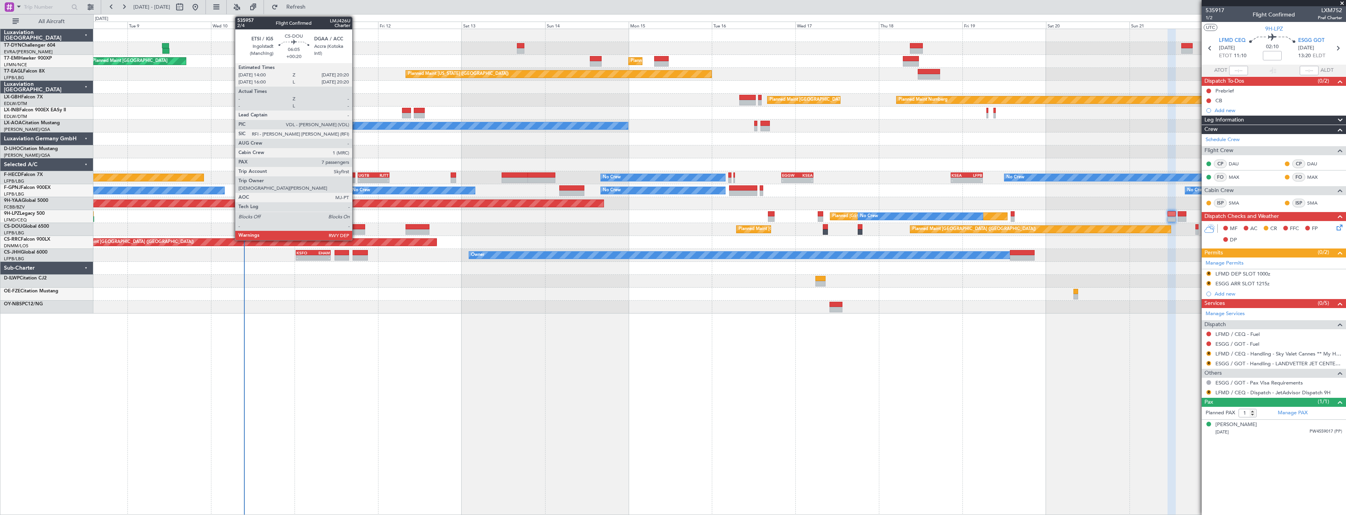
click at [356, 231] on div at bounding box center [354, 231] width 22 height 5
type input "+00:20"
type input "7"
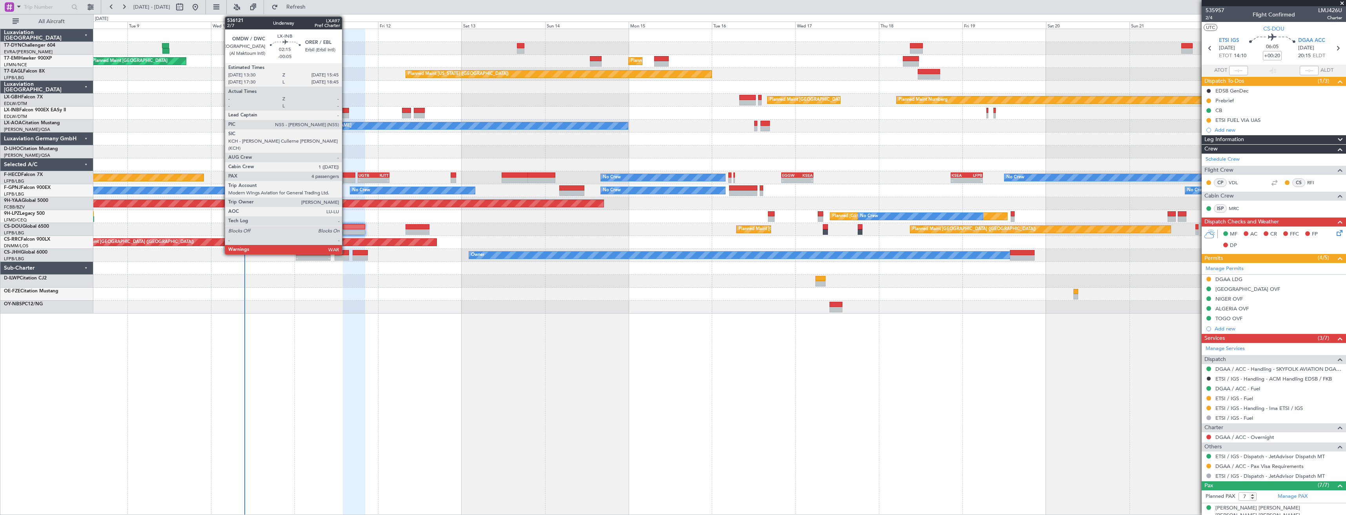
click at [344, 112] on div at bounding box center [345, 110] width 8 height 5
type input "-00:05"
type input "4"
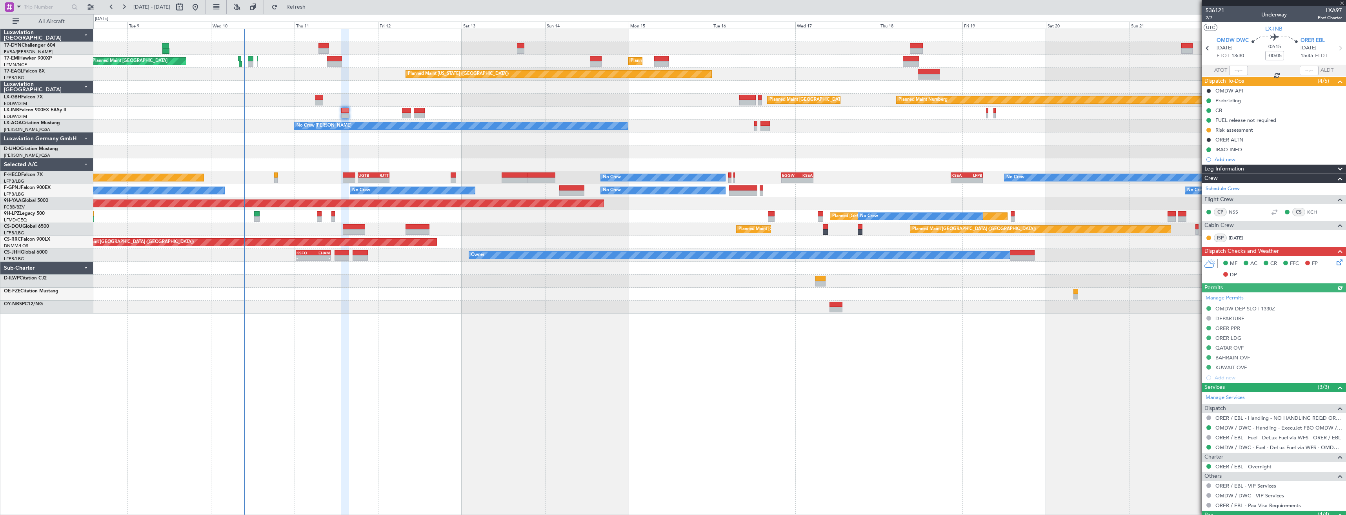
click at [1209, 132] on mat-tooltip-component "In Progress" at bounding box center [1208, 142] width 36 height 21
click at [1208, 130] on button at bounding box center [1208, 130] width 5 height 5
click at [1218, 165] on span "Completed" at bounding box center [1212, 165] width 26 height 8
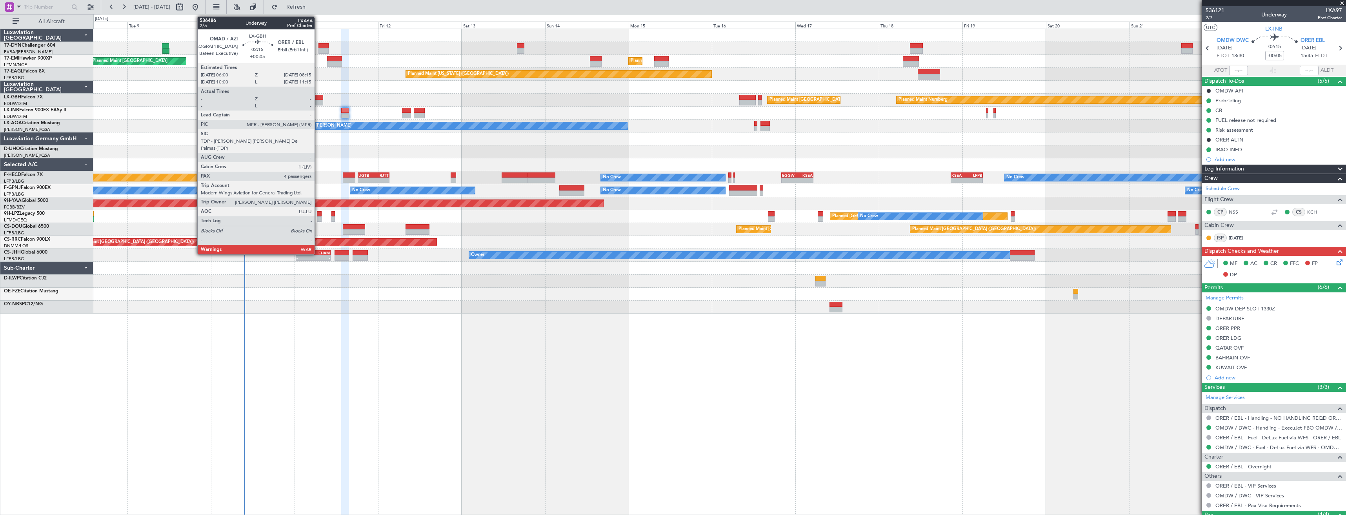
click at [318, 100] on div at bounding box center [319, 102] width 8 height 5
type input "+00:05"
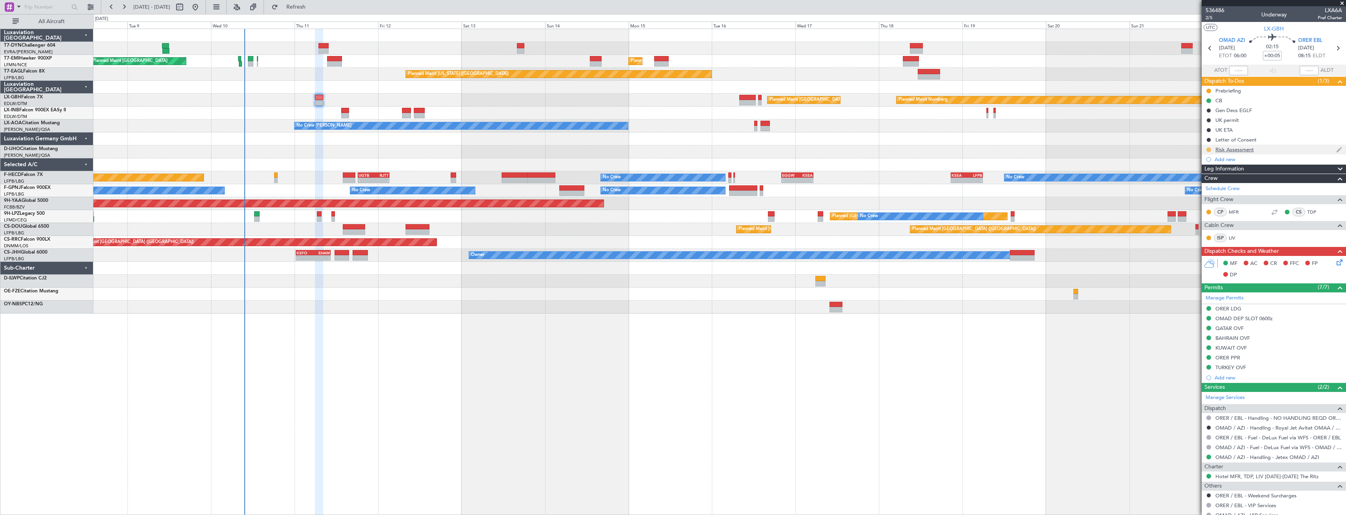
click at [1209, 150] on button at bounding box center [1208, 149] width 5 height 5
click at [1221, 186] on span "Completed" at bounding box center [1212, 184] width 26 height 8
